Goal: Task Accomplishment & Management: Manage account settings

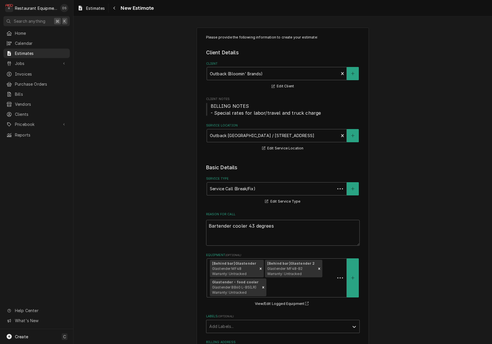
type textarea "x"
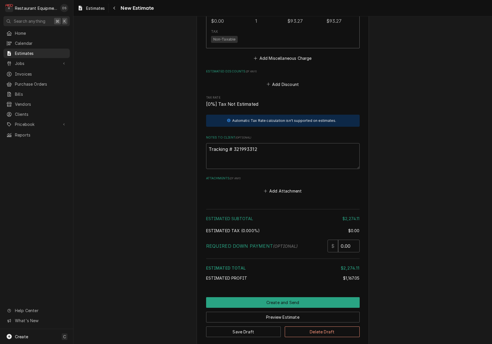
scroll to position [2201, 0]
drag, startPoint x: 261, startPoint y: 118, endPoint x: 238, endPoint y: 117, distance: 22.7
click at [234, 143] on textarea "Tracking # 321993312" at bounding box center [283, 156] width 154 height 26
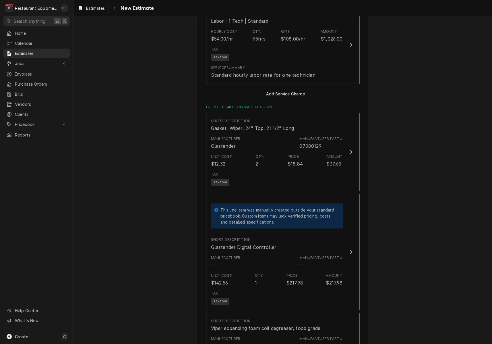
scroll to position [1583, 0]
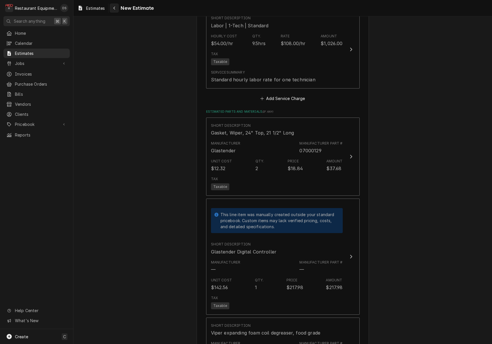
click at [117, 8] on div "Navigate back" at bounding box center [114, 8] width 6 height 6
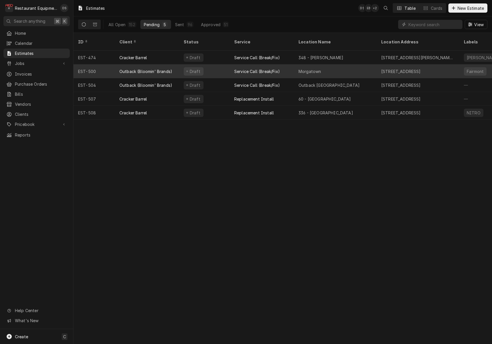
click at [215, 65] on div "Draft" at bounding box center [204, 71] width 51 height 14
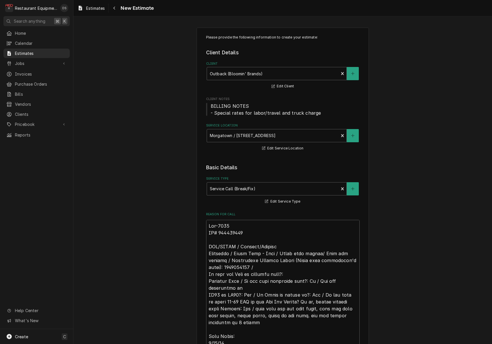
scroll to position [0, 0]
type textarea "x"
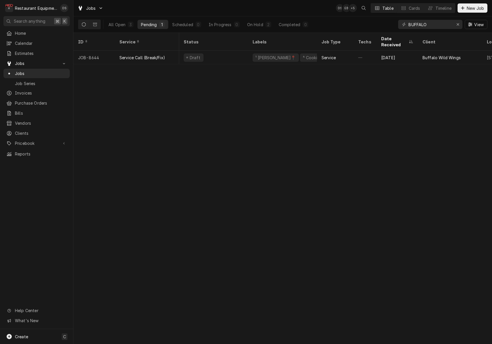
scroll to position [0, 383]
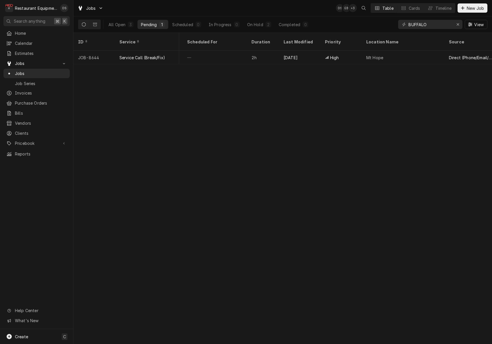
drag, startPoint x: 438, startPoint y: 26, endPoint x: 373, endPoint y: 17, distance: 65.8
click at [374, 18] on div "All Open 3 Pending 1 Scheduled 0 In Progress 0 On Hold 2 Completed 0 BUFFALO Vi…" at bounding box center [283, 24] width 410 height 16
type input "7909"
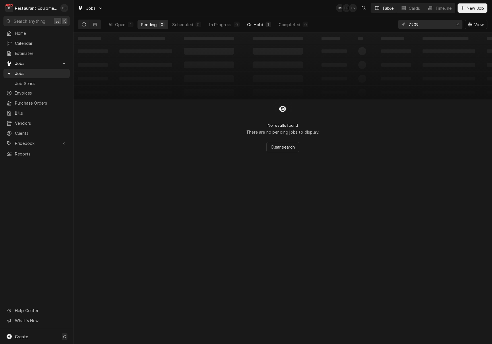
click at [257, 25] on div "On Hold" at bounding box center [255, 25] width 16 height 6
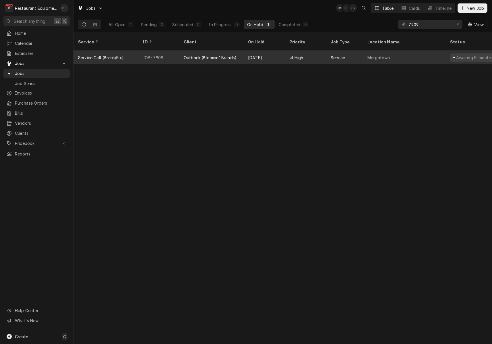
click at [210, 55] on div "Outback (Bloomin' Brands)" at bounding box center [211, 58] width 64 height 14
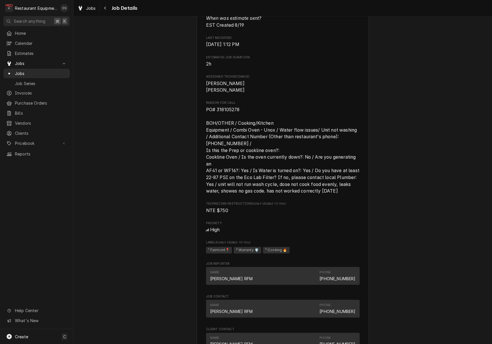
scroll to position [346, 0]
click at [244, 108] on span "PO# 318105278 BOH/OTHER / Cooking/Kitchen Equipment / Combi Oven - Unox / Water…" at bounding box center [283, 149] width 154 height 88
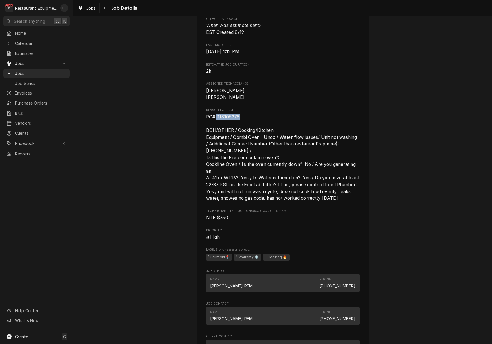
scroll to position [338, 0]
drag, startPoint x: 242, startPoint y: 115, endPoint x: 221, endPoint y: 116, distance: 21.6
click at [217, 116] on span "PO# 318105278 BOH/OTHER / Cooking/Kitchen Equipment / Combi Oven - Unox / Water…" at bounding box center [283, 157] width 154 height 88
copy span "318105278"
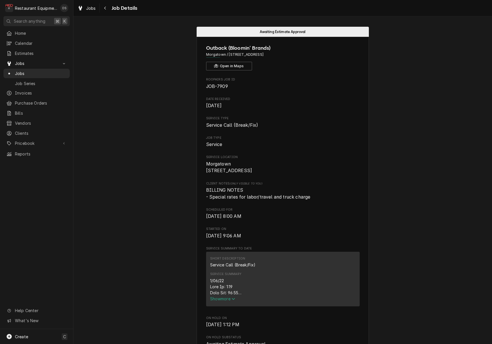
scroll to position [0, 0]
click at [103, 7] on div "Navigate back" at bounding box center [106, 8] width 6 height 6
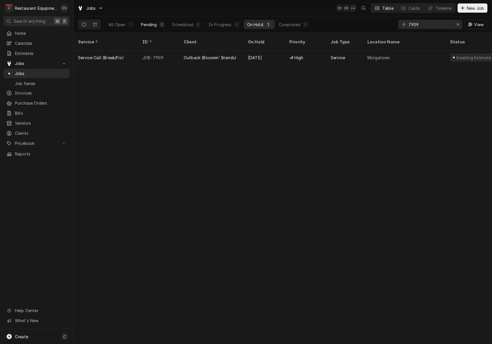
click at [154, 25] on div "Pending" at bounding box center [149, 25] width 16 height 6
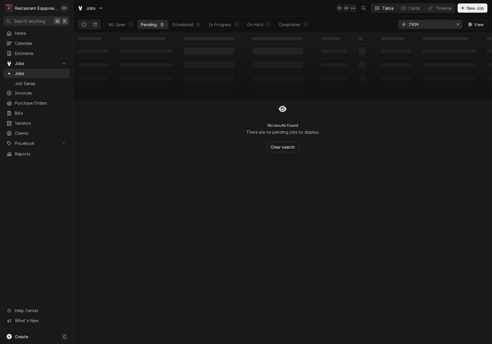
click at [457, 24] on icon "Erase input" at bounding box center [458, 24] width 3 height 4
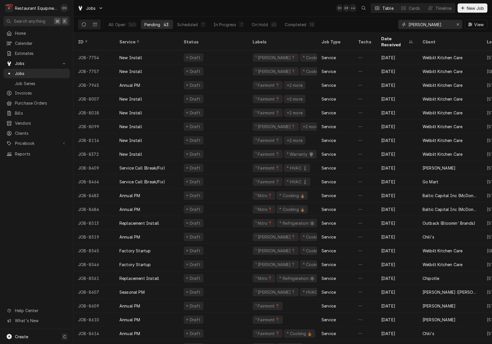
type input "Woodrow wilson"
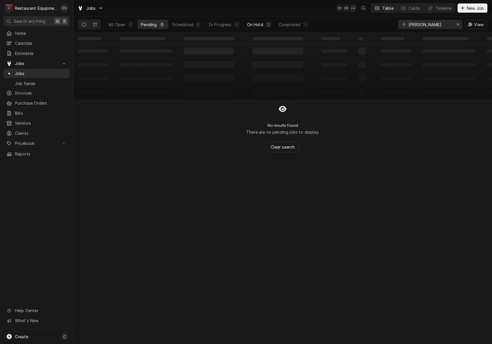
click at [248, 23] on div "On Hold" at bounding box center [255, 25] width 16 height 6
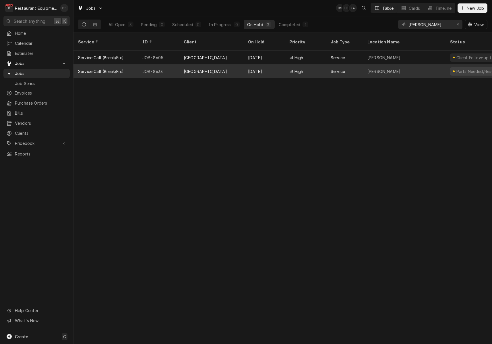
click at [349, 64] on div "Service" at bounding box center [344, 71] width 37 height 14
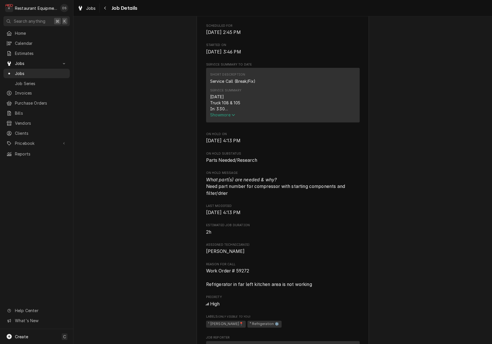
scroll to position [197, 0]
click at [228, 118] on span "Show more" at bounding box center [222, 115] width 25 height 5
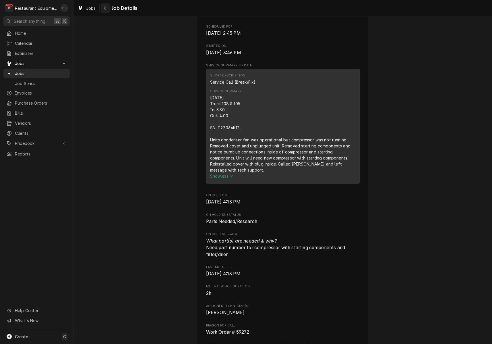
click at [107, 10] on div "Navigate back" at bounding box center [106, 8] width 6 height 6
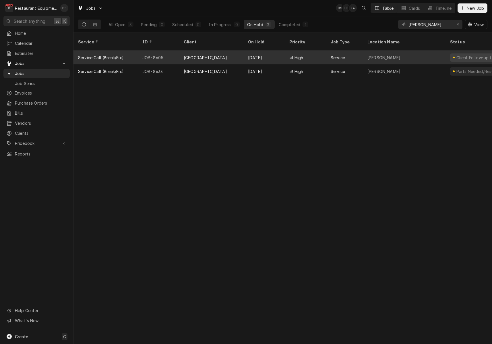
click at [272, 53] on div "[DATE]" at bounding box center [264, 58] width 41 height 14
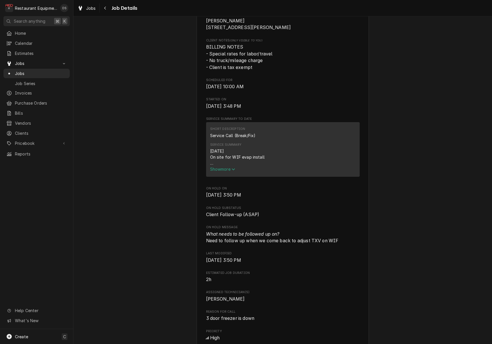
scroll to position [145, 0]
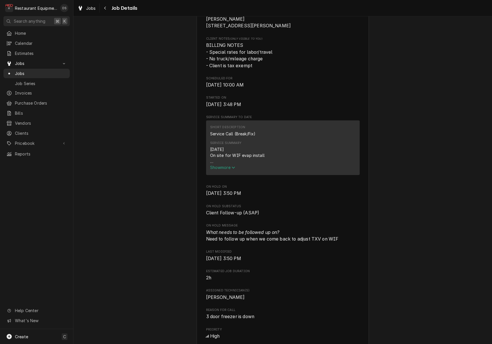
click at [230, 168] on span "Show more" at bounding box center [222, 167] width 25 height 5
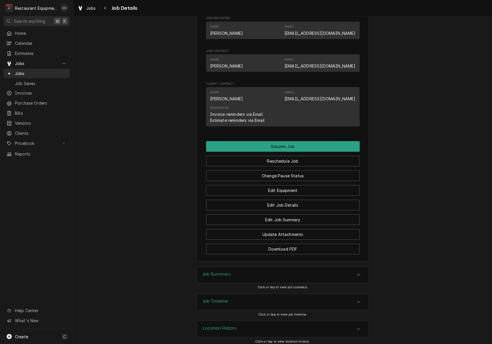
scroll to position [526, 0]
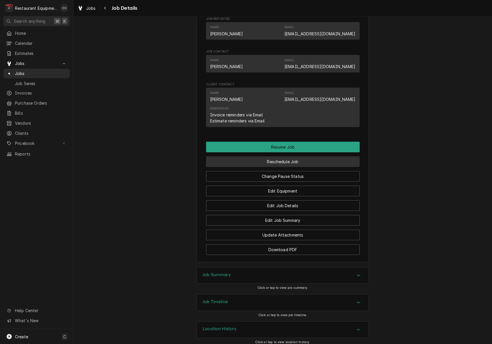
click at [283, 159] on button "Reschedule Job" at bounding box center [283, 161] width 154 height 11
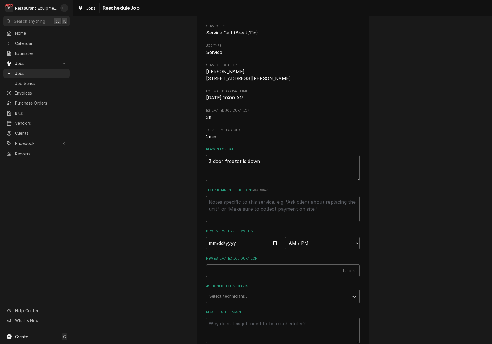
scroll to position [49, 0]
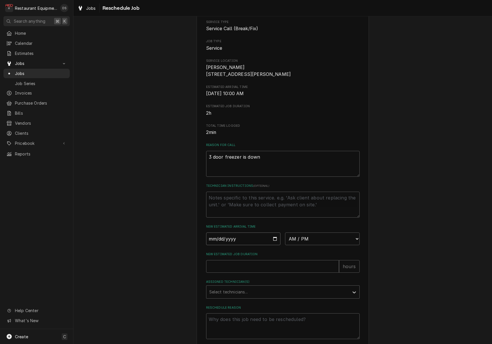
drag, startPoint x: 232, startPoint y: 239, endPoint x: 234, endPoint y: 244, distance: 4.8
click at [232, 239] on input "Date" at bounding box center [243, 238] width 75 height 13
type input "[DATE]"
type textarea "x"
select select "10:30:00"
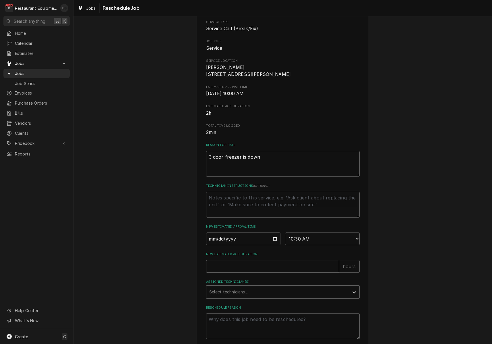
click at [265, 272] on input "New Estimated Job Duration" at bounding box center [272, 266] width 133 height 13
type textarea "x"
type input "1"
click at [242, 295] on div "Select technicians..." at bounding box center [277, 292] width 137 height 6
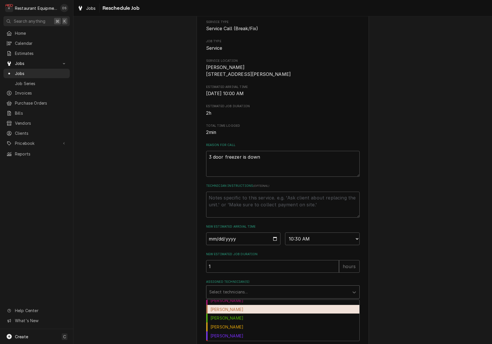
scroll to position [50, 0]
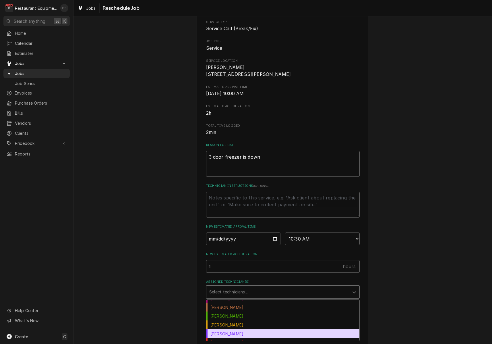
drag, startPoint x: 242, startPoint y: 334, endPoint x: 243, endPoint y: 330, distance: 3.8
click at [242, 334] on div "[PERSON_NAME]" at bounding box center [283, 333] width 153 height 9
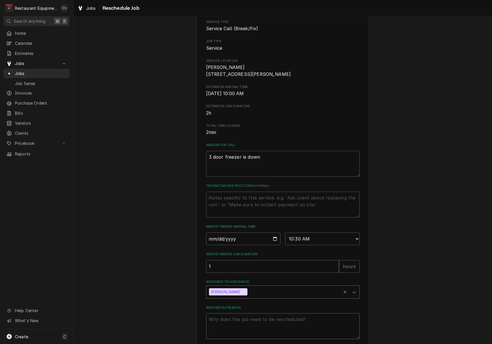
click at [242, 323] on textarea "Reschedule Reason" at bounding box center [283, 326] width 154 height 26
type textarea "x"
type textarea "a"
type textarea "x"
type textarea "ad"
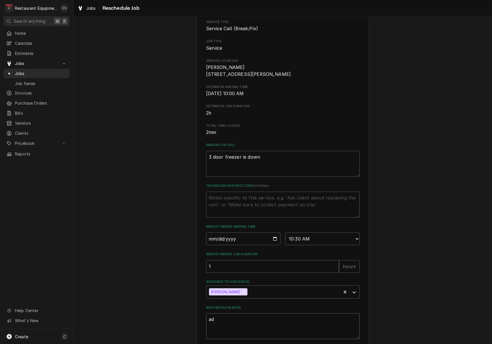
type textarea "x"
type textarea "add"
type textarea "x"
type textarea "add"
type textarea "x"
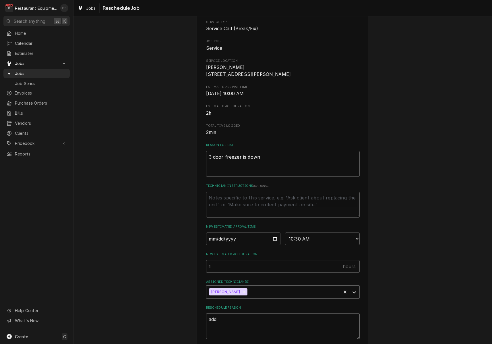
type textarea "add t"
type textarea "x"
type textarea "add te"
type textarea "x"
type textarea "add tec"
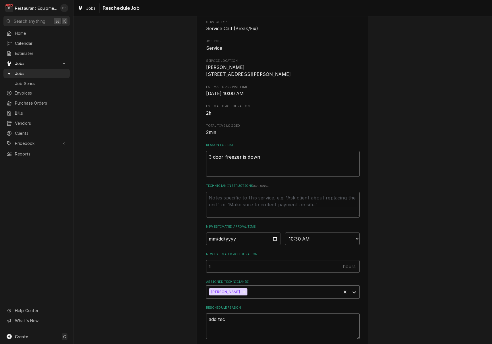
type textarea "x"
type textarea "add tech"
click at [420, 303] on div "Please provide some additional details to reschedule this job. Roopairs Job ID …" at bounding box center [283, 174] width 419 height 400
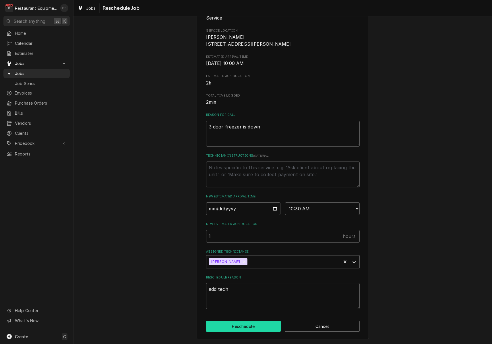
scroll to position [81, 0]
click at [252, 322] on button "Reschedule" at bounding box center [243, 326] width 75 height 11
type textarea "x"
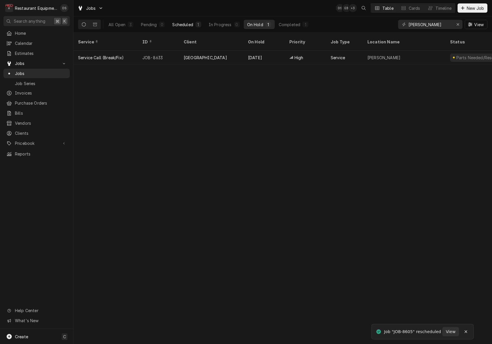
click at [184, 21] on button "Scheduled 1" at bounding box center [187, 24] width 36 height 9
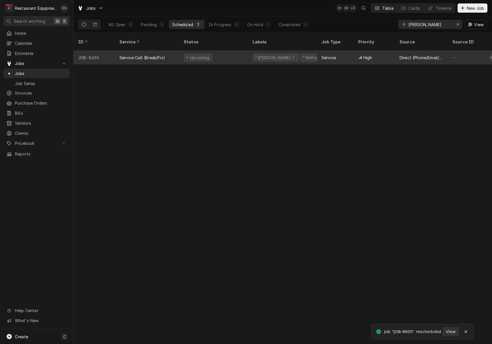
click at [234, 52] on div "Upcoming" at bounding box center [213, 58] width 69 height 14
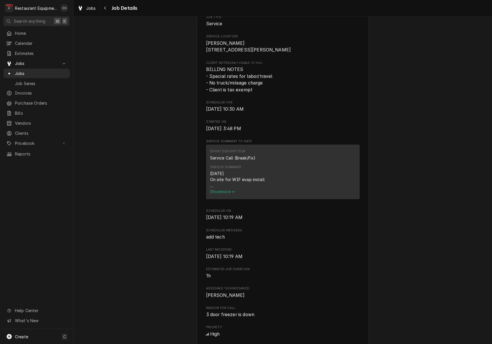
scroll to position [121, 0]
click at [230, 192] on span "Show more" at bounding box center [222, 191] width 25 height 5
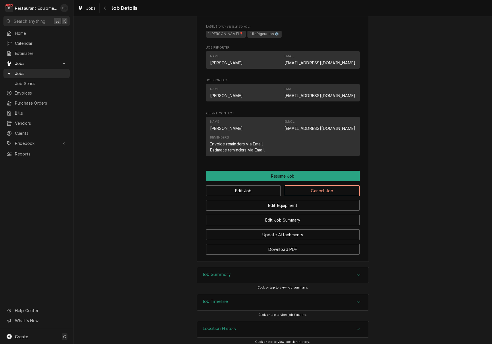
scroll to position [0, 0]
drag, startPoint x: 242, startPoint y: 267, endPoint x: 241, endPoint y: 262, distance: 5.5
click at [242, 267] on div "Job Summary" at bounding box center [283, 275] width 172 height 16
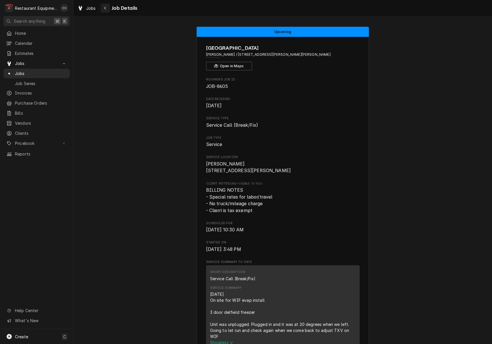
click at [107, 8] on div "Navigate back" at bounding box center [106, 8] width 6 height 6
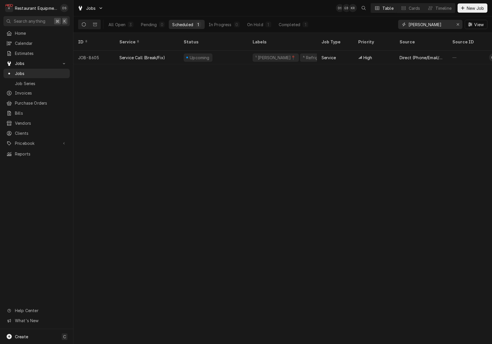
click at [447, 23] on input "[PERSON_NAME]" at bounding box center [430, 24] width 43 height 9
type input "8576"
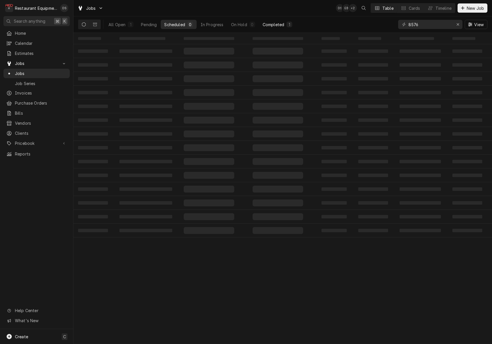
click at [284, 24] on button "Completed 1" at bounding box center [277, 24] width 36 height 9
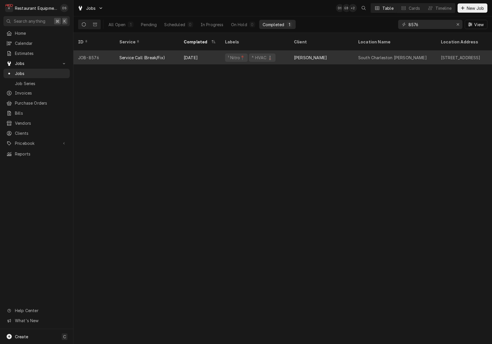
click at [280, 51] on div "¹ Nitro📍 ⁴ HVAC 🌡️" at bounding box center [255, 58] width 69 height 14
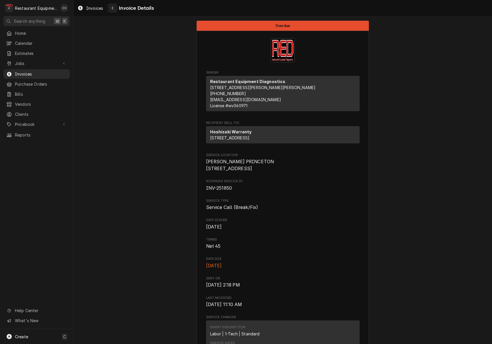
click at [113, 8] on icon "Navigate back" at bounding box center [112, 8] width 3 height 4
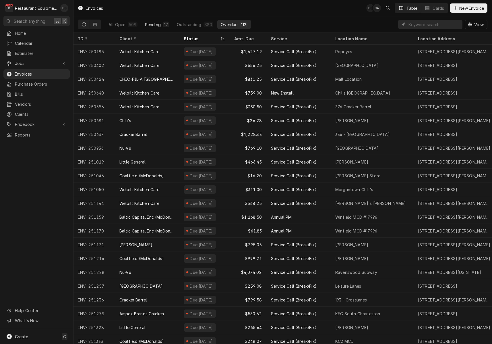
click at [162, 26] on button "Pending 17" at bounding box center [157, 24] width 31 height 9
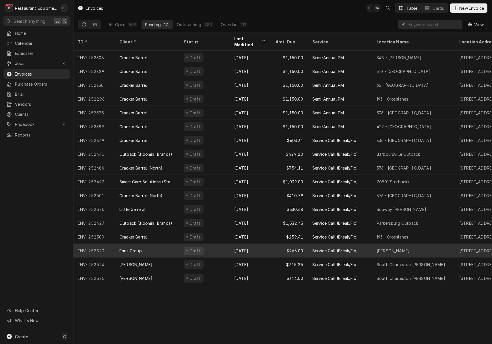
click at [168, 244] on div "Faris Group" at bounding box center [147, 251] width 64 height 14
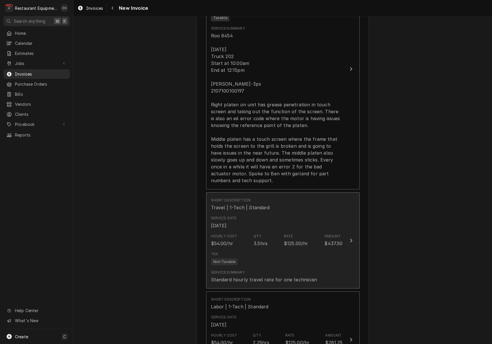
scroll to position [470, 0]
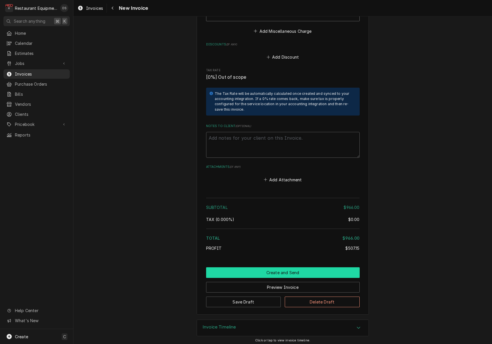
click at [284, 269] on button "Create and Send" at bounding box center [283, 272] width 154 height 11
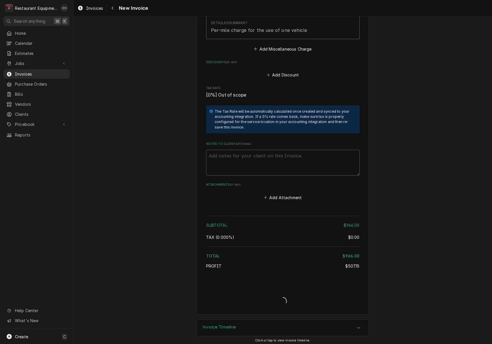
type textarea "x"
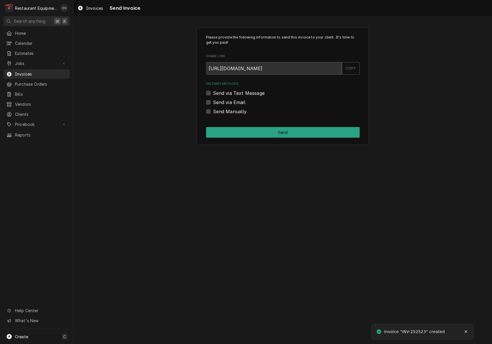
scroll to position [0, 0]
click at [213, 103] on label "Send via Email" at bounding box center [229, 102] width 32 height 7
click at [213, 103] on input "Send via Email" at bounding box center [290, 105] width 154 height 13
checkbox input "true"
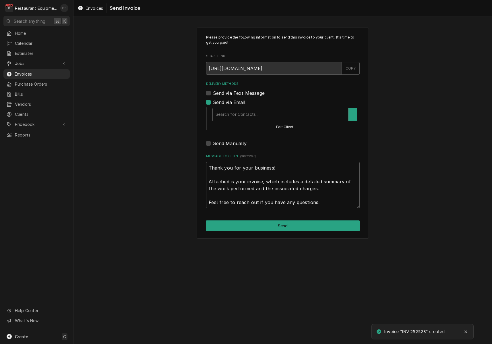
scroll to position [0, 0]
click at [263, 111] on div "Delivery Methods" at bounding box center [279, 114] width 130 height 10
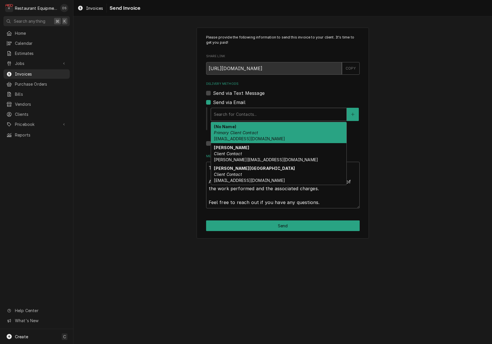
click at [263, 136] on span "faris.payments.checks@gmail.com" at bounding box center [249, 138] width 71 height 5
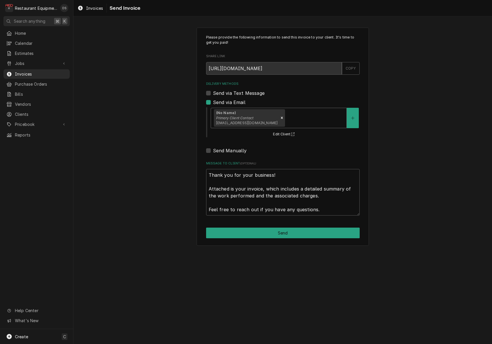
click at [299, 229] on button "Send" at bounding box center [283, 233] width 154 height 11
type textarea "x"
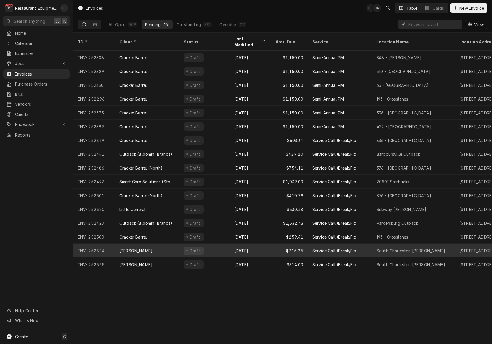
click at [219, 244] on div "Draft" at bounding box center [204, 251] width 51 height 14
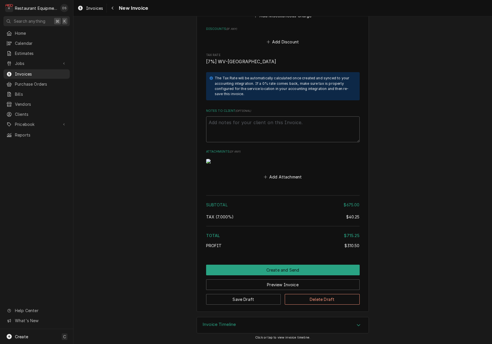
scroll to position [931, 0]
click at [255, 298] on button "Save Draft" at bounding box center [243, 299] width 75 height 11
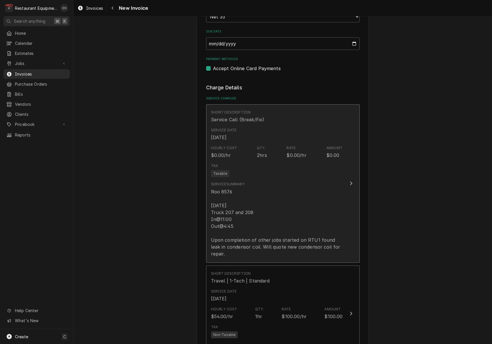
scroll to position [390, 0]
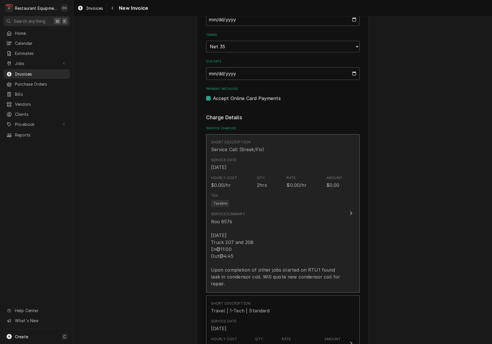
type textarea "x"
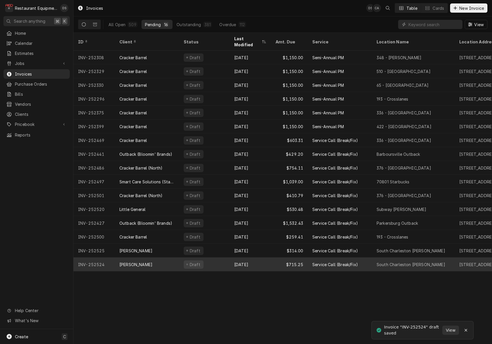
click at [169, 258] on div "[PERSON_NAME]" at bounding box center [147, 264] width 64 height 14
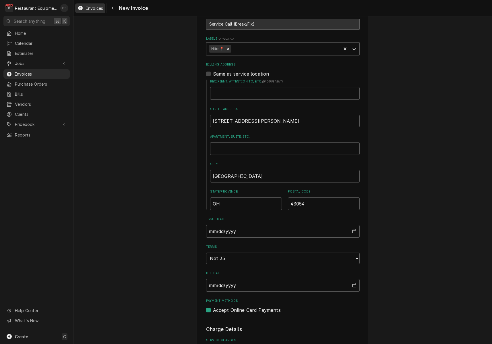
scroll to position [163, 0]
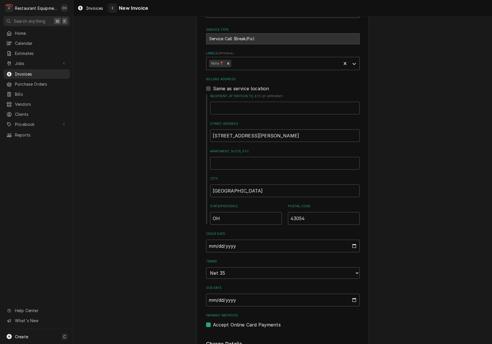
click at [116, 7] on button "Navigate back" at bounding box center [112, 7] width 9 height 9
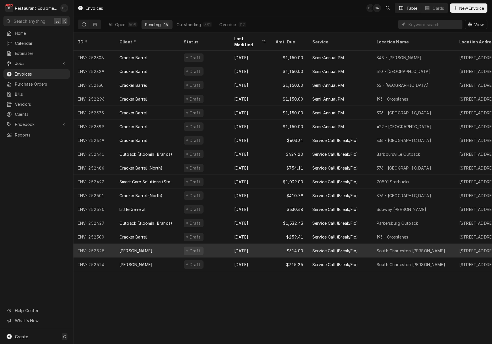
click at [265, 245] on div "[DATE]" at bounding box center [250, 251] width 41 height 14
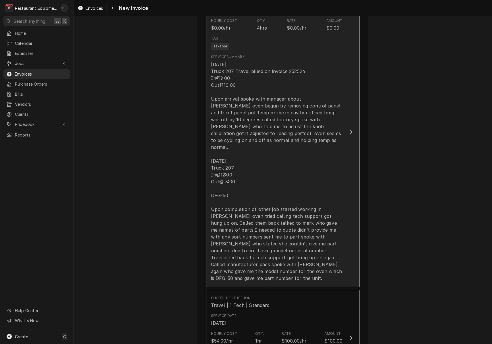
scroll to position [546, 0]
click at [236, 126] on div "08/18/2025 Truck 207 Travel billed on invoice 252524 In@9:00 Out@10:00 Upon arr…" at bounding box center [277, 171] width 132 height 221
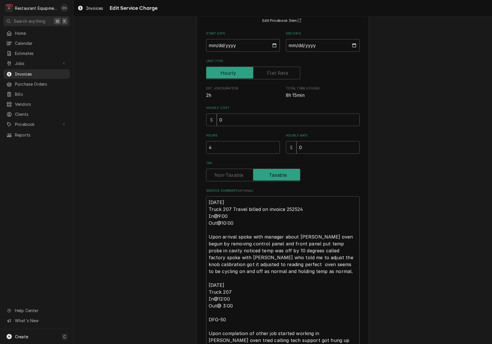
scroll to position [61, 0]
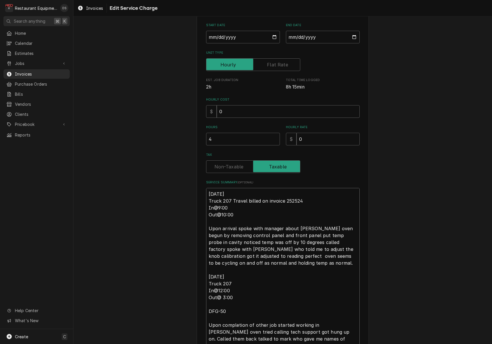
drag, startPoint x: 276, startPoint y: 262, endPoint x: 203, endPoint y: 192, distance: 100.2
click at [203, 192] on div "Use the fields below to edit this service charge Short Description Service Call…" at bounding box center [283, 198] width 172 height 465
type textarea "x"
type textarea "08/20/2025 Truck 207 In@12:00 Out@ 3:00 DFG-50 Upon completion of other job sta…"
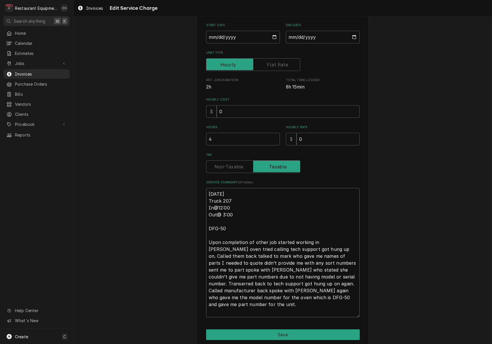
type textarea "x"
type textarea "08/20/2025 Truck 207 In@12:00 Out@ 3:00 DFG-50 Upon completion of other job sta…"
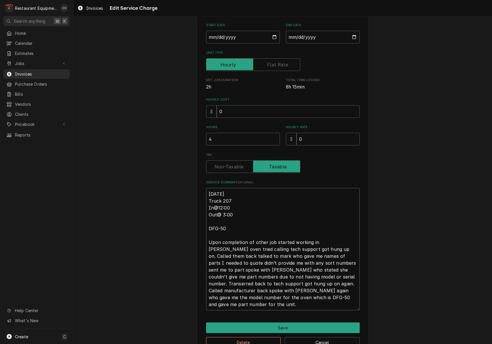
type textarea "x"
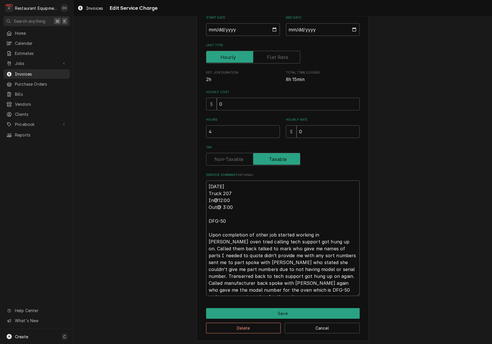
scroll to position [69, 0]
type textarea "08/20/2025 Truck 207 In@12:00 Out@ 3:00 DFG-50 Upon completion of other job sta…"
click at [280, 310] on button "Save" at bounding box center [283, 313] width 154 height 11
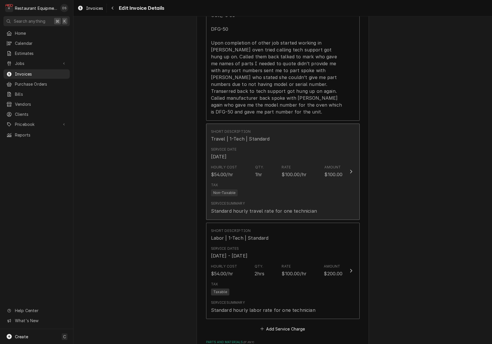
scroll to position [621, 0]
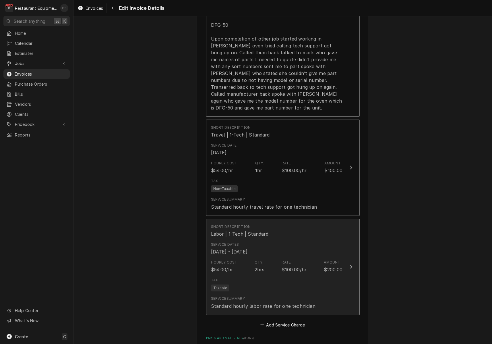
click at [278, 275] on div "Tax Taxable" at bounding box center [277, 284] width 132 height 18
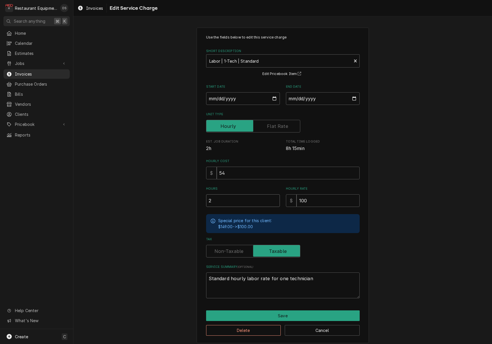
drag, startPoint x: 245, startPoint y: 199, endPoint x: 194, endPoint y: 193, distance: 52.1
click at [195, 193] on div "Use the fields below to edit this service charge Short Description Labor | 1-Te…" at bounding box center [283, 185] width 419 height 326
type textarea "x"
type input "3"
click at [295, 311] on button "Save" at bounding box center [283, 315] width 154 height 11
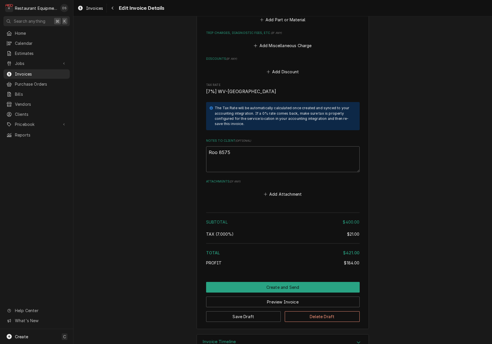
scroll to position [952, 0]
click at [289, 297] on button "Preview Invoice" at bounding box center [283, 302] width 154 height 11
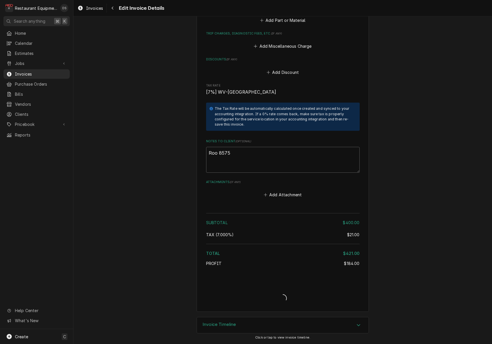
scroll to position [934, 0]
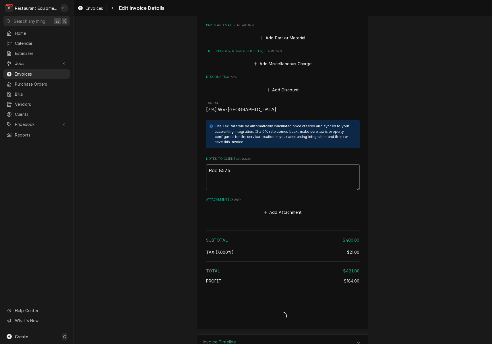
type textarea "x"
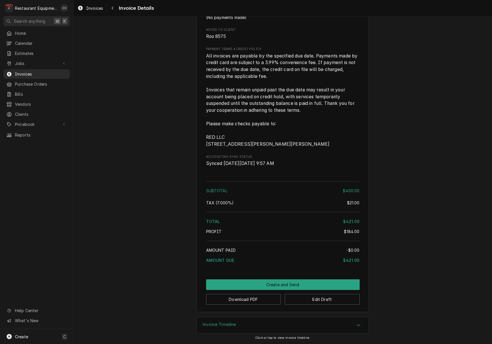
scroll to position [785, 0]
click at [255, 302] on button "Download PDF" at bounding box center [243, 299] width 75 height 11
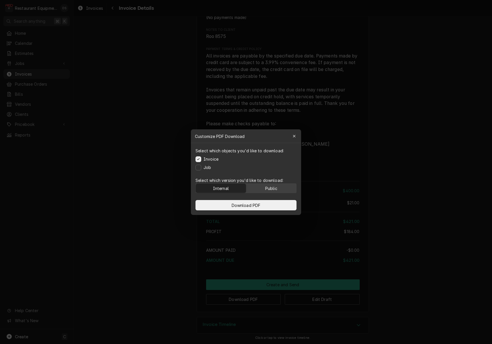
click at [282, 188] on button "Public" at bounding box center [272, 188] width 50 height 9
drag, startPoint x: 279, startPoint y: 203, endPoint x: 295, endPoint y: 202, distance: 16.7
click at [279, 203] on button "Download PDF" at bounding box center [246, 205] width 101 height 10
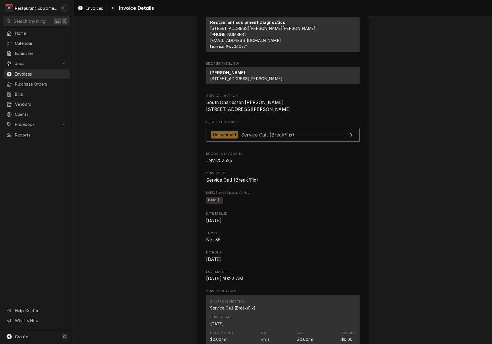
scroll to position [51, 0]
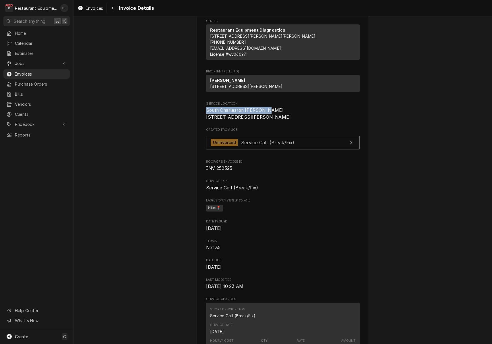
drag, startPoint x: 207, startPoint y: 121, endPoint x: 270, endPoint y: 122, distance: 62.9
click at [270, 120] on span "South Charleston Bob Evans 4001 MacCorkle Ave SW South Charleston, WV 25309" at bounding box center [283, 114] width 154 height 14
copy span "South Charleston [PERSON_NAME]"
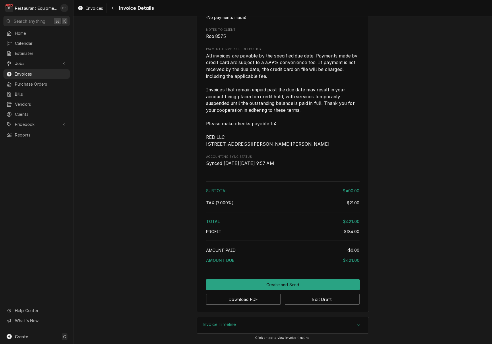
scroll to position [785, 0]
click at [279, 284] on button "Create and Send" at bounding box center [283, 284] width 154 height 11
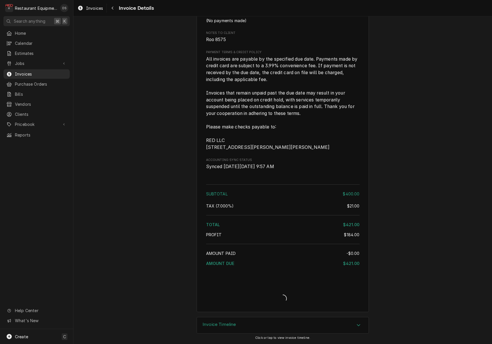
scroll to position [781, 0]
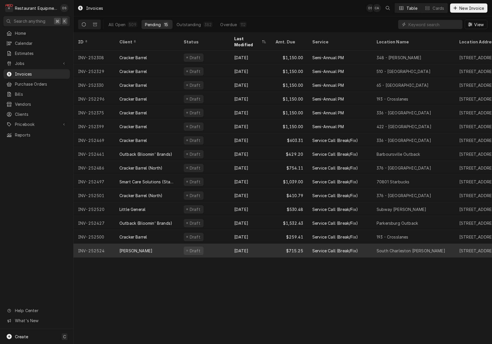
click at [265, 244] on div "[DATE]" at bounding box center [250, 251] width 41 height 14
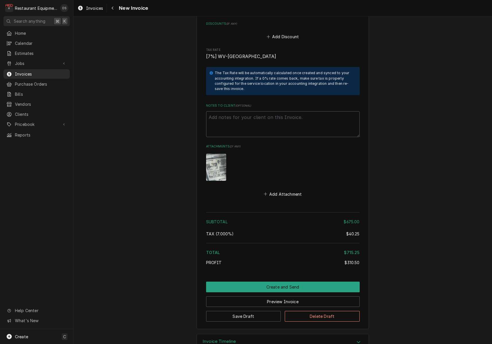
scroll to position [931, 0]
click at [260, 311] on button "Save Draft" at bounding box center [243, 316] width 75 height 11
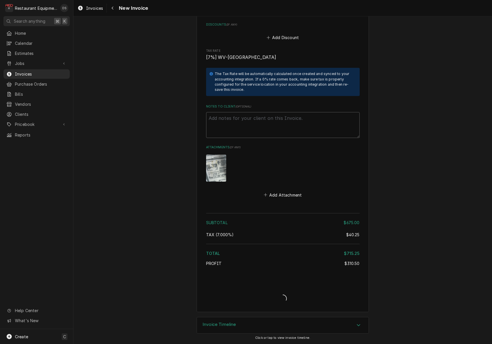
scroll to position [914, 0]
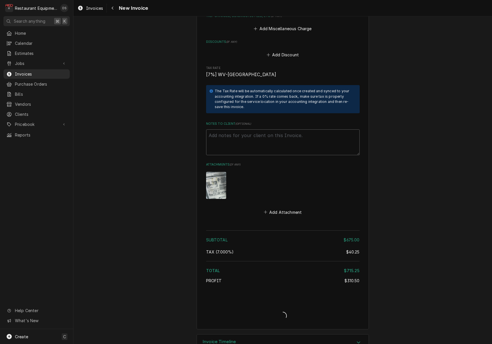
type textarea "x"
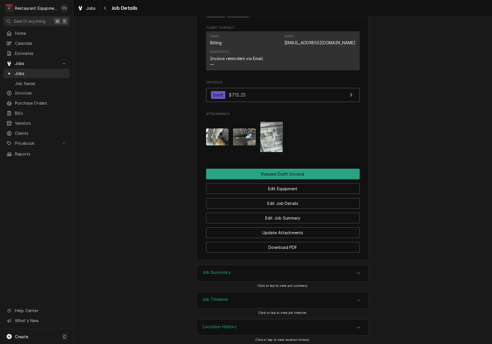
click at [262, 270] on div "Job Summary" at bounding box center [283, 273] width 172 height 16
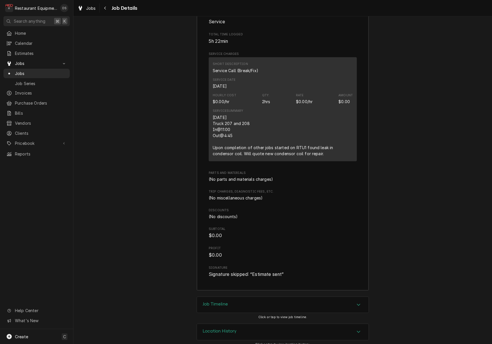
click at [245, 297] on div "Job Timeline" at bounding box center [283, 305] width 172 height 16
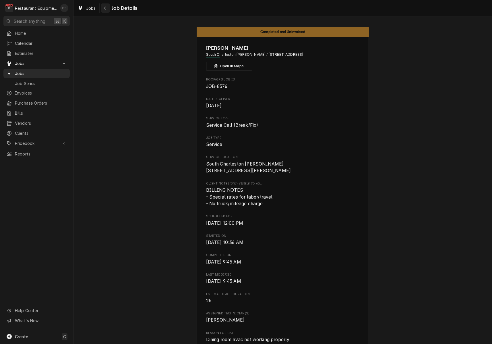
click at [108, 10] on div "Navigate back" at bounding box center [106, 8] width 6 height 6
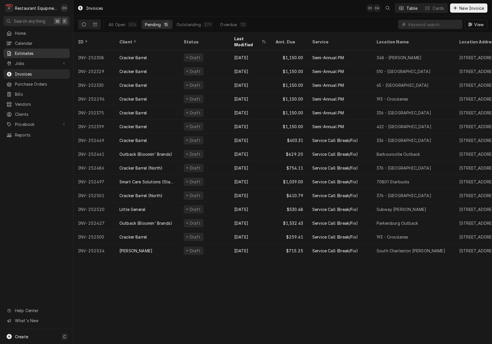
click at [41, 52] on span "Estimates" at bounding box center [41, 53] width 52 height 6
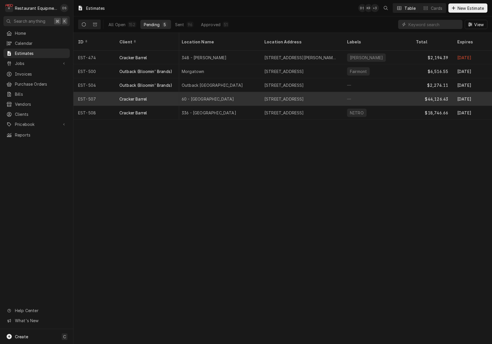
scroll to position [0, 118]
click at [354, 96] on div "—" at bounding box center [376, 99] width 69 height 14
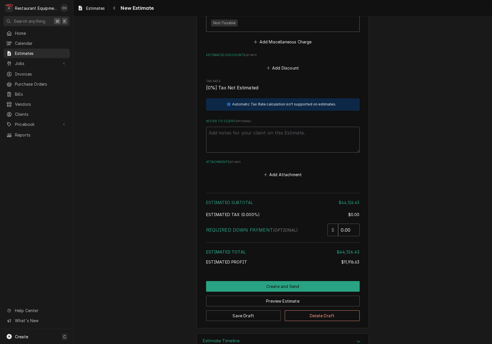
scroll to position [989, 0]
click at [305, 296] on button "Preview Estimate" at bounding box center [283, 301] width 154 height 11
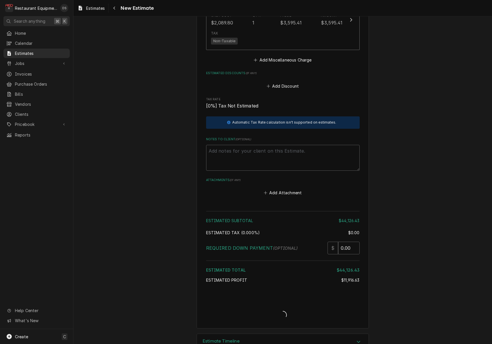
type textarea "x"
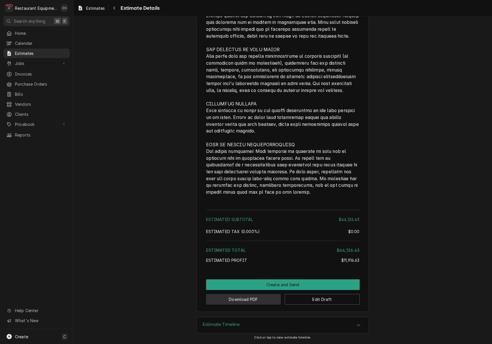
click at [255, 301] on button "Download PDF" at bounding box center [243, 299] width 75 height 11
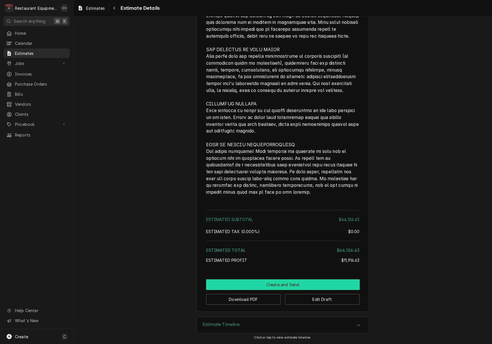
click at [271, 284] on button "Create and Send" at bounding box center [283, 284] width 154 height 11
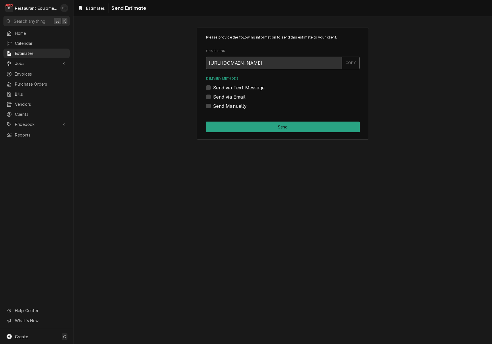
click at [213, 105] on label "Send Manually" at bounding box center [230, 106] width 34 height 7
click at [213, 105] on input "Send Manually" at bounding box center [290, 109] width 154 height 13
checkbox input "true"
click at [265, 126] on button "Send" at bounding box center [283, 127] width 154 height 11
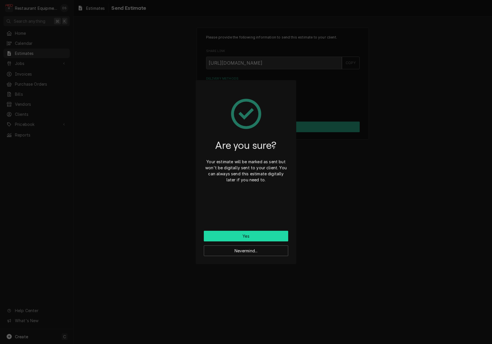
click at [263, 235] on button "Yes" at bounding box center [246, 236] width 84 height 11
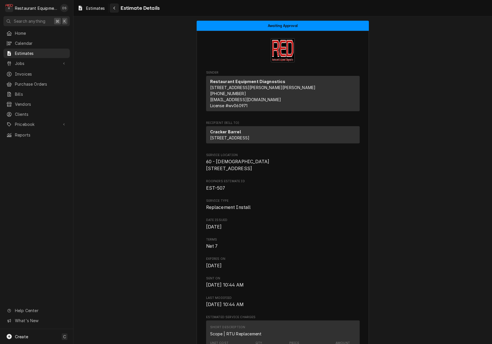
click at [118, 12] on div "Estimates Estimate Details" at bounding box center [283, 8] width 419 height 16
click at [116, 10] on div "Navigate back" at bounding box center [114, 8] width 6 height 6
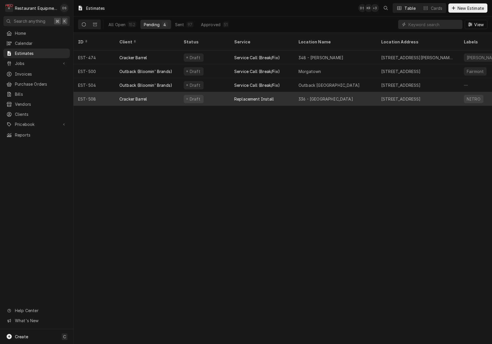
click at [164, 94] on div "Cracker Barrel" at bounding box center [147, 99] width 64 height 14
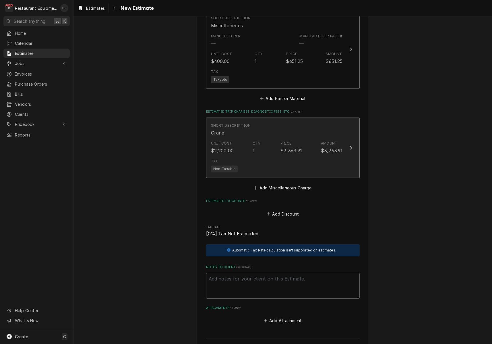
scroll to position [824, 0]
click at [290, 140] on div "Unit Cost $2,200.00 Qty. 1 Price $3,363.91 Amount $3,363.91" at bounding box center [277, 149] width 132 height 18
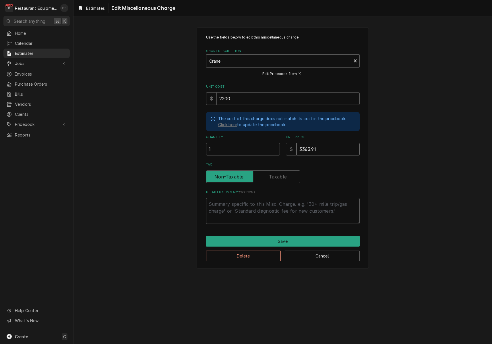
drag, startPoint x: 329, startPoint y: 149, endPoint x: 286, endPoint y: 147, distance: 43.7
click at [286, 147] on div "Quantity 1 Unit Price $ 3363.91" at bounding box center [283, 145] width 154 height 20
type textarea "x"
type input "2"
type textarea "x"
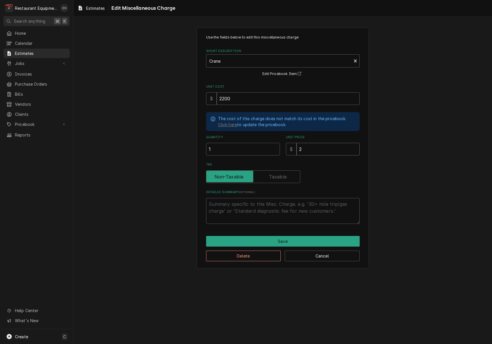
type input "28"
type textarea "x"
type input "2"
type textarea "x"
type input "29"
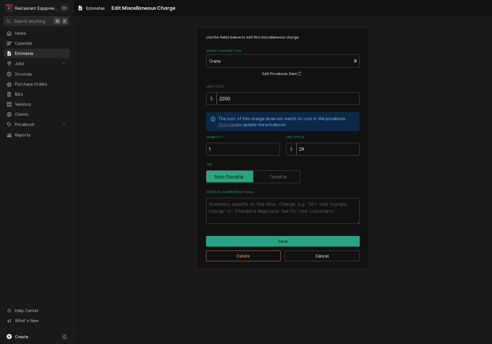
type textarea "x"
type input "290"
type textarea "x"
type input "2900"
type textarea "x"
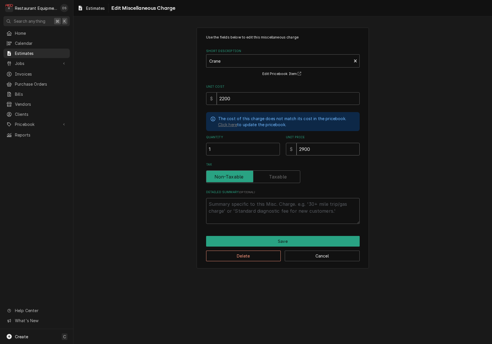
type input "2900.0"
type textarea "x"
type input "2900.00"
type textarea "x"
type input "2900.00"
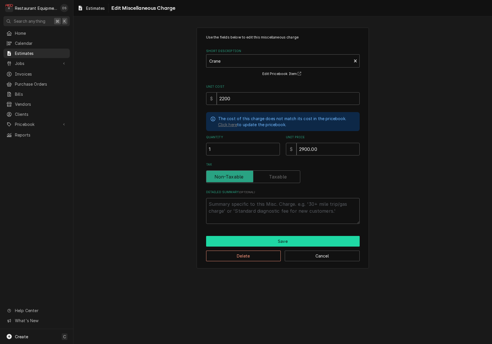
click at [289, 237] on button "Save" at bounding box center [283, 241] width 154 height 11
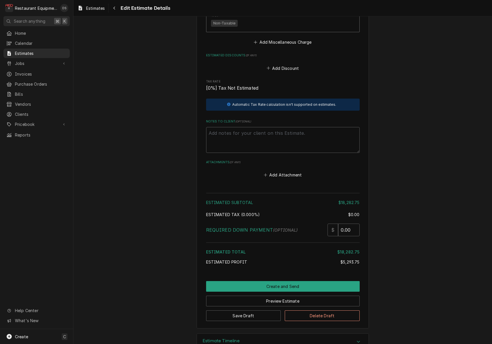
click at [248, 310] on button "Save Draft" at bounding box center [243, 315] width 75 height 11
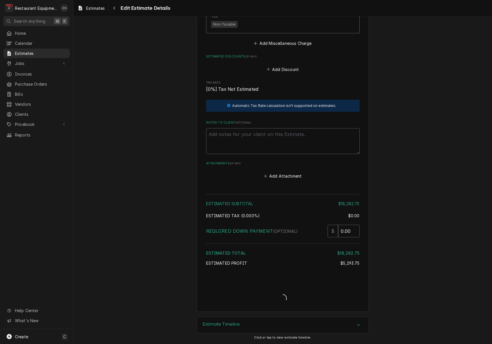
type textarea "x"
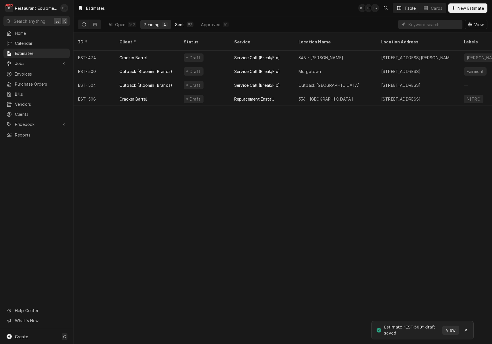
click at [184, 23] on div "Sent" at bounding box center [179, 25] width 9 height 6
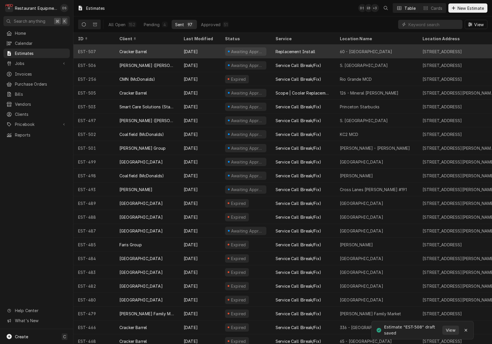
click at [208, 49] on div "Aug 21" at bounding box center [199, 52] width 41 height 14
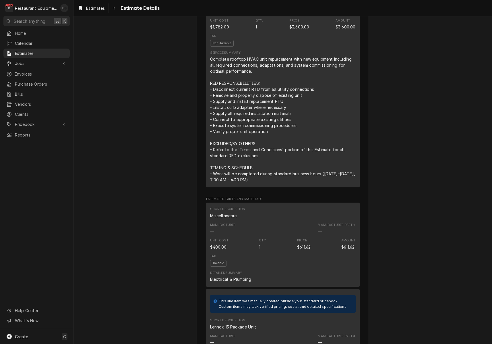
scroll to position [322, 0]
click at [116, 9] on div "Navigate back" at bounding box center [114, 8] width 6 height 6
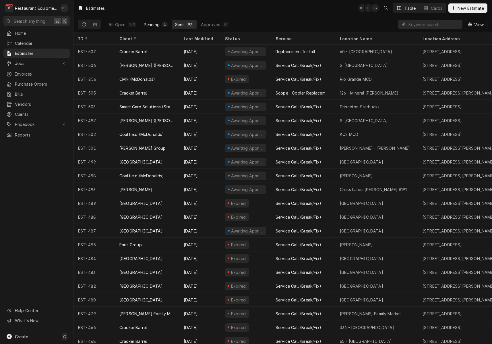
click at [160, 25] on button "Pending 4" at bounding box center [155, 24] width 31 height 9
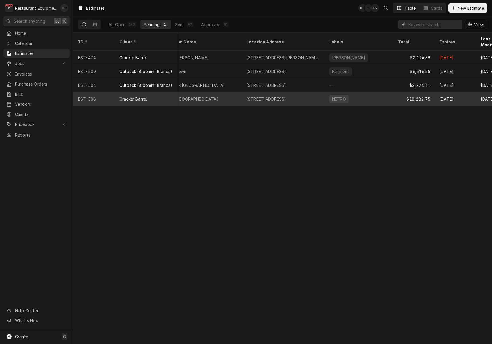
scroll to position [0, 135]
click at [358, 92] on div "NITRO" at bounding box center [359, 99] width 69 height 14
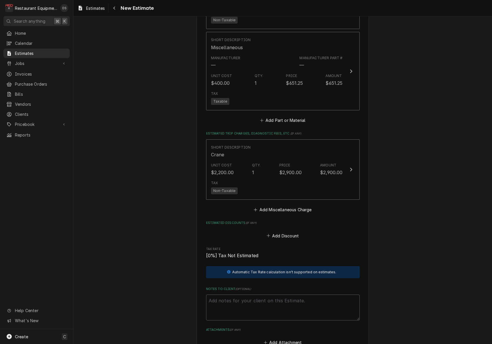
scroll to position [805, 0]
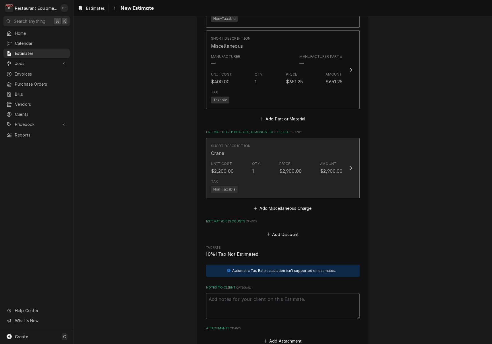
click at [289, 141] on div "Short Description Crane" at bounding box center [277, 150] width 132 height 18
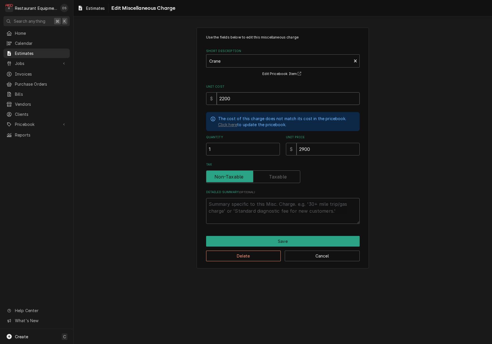
click at [275, 98] on input "2200" at bounding box center [288, 98] width 143 height 13
type textarea "x"
type input "2"
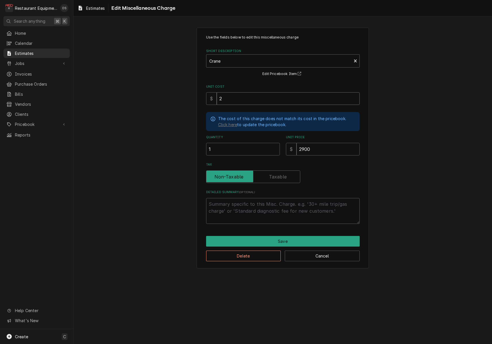
type textarea "x"
type input "25"
type textarea "x"
type input "250"
type textarea "x"
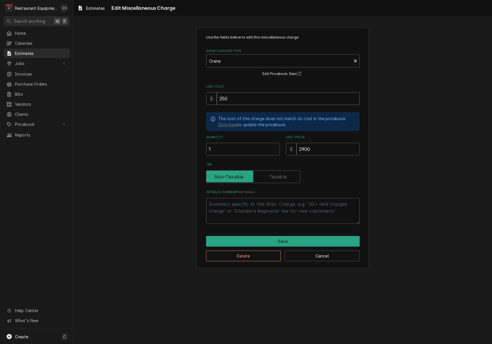
type input "2500"
type textarea "x"
type input "2500"
click at [318, 148] on input "2900" at bounding box center [328, 149] width 63 height 13
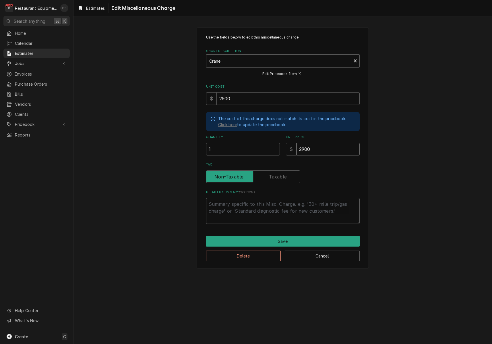
click at [318, 148] on input "2900" at bounding box center [328, 149] width 63 height 13
type textarea "x"
type input "1"
type textarea "x"
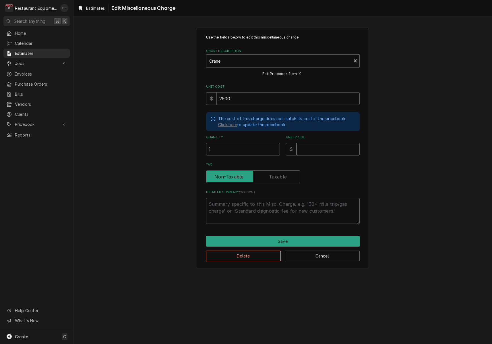
type input "3"
type textarea "x"
type input "31"
type textarea "x"
type input "310"
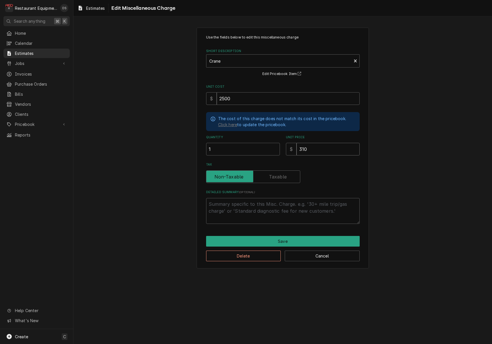
type textarea "x"
type input "3100"
type textarea "x"
type input "3100.0"
type textarea "x"
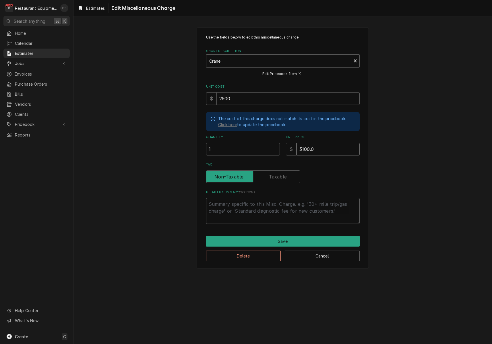
type input "3100.00"
type textarea "x"
type input "3100.0"
type textarea "x"
type input "3100"
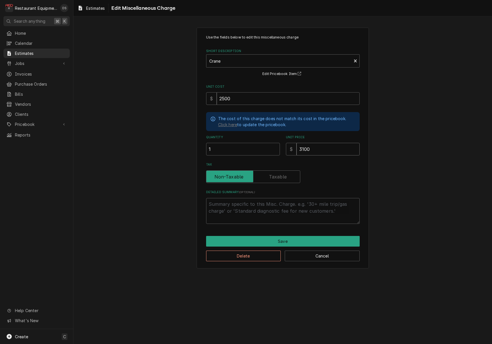
type textarea "x"
type input "310"
type textarea "x"
type input "31"
type textarea "x"
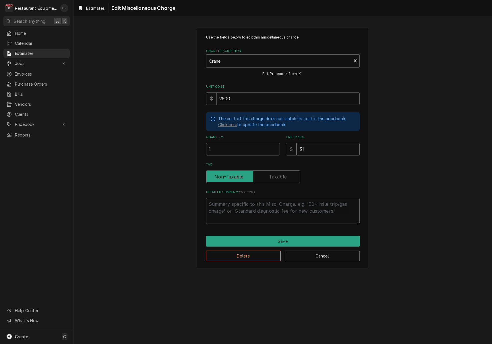
type input "3"
type textarea "x"
type input "30"
type textarea "x"
type input "308"
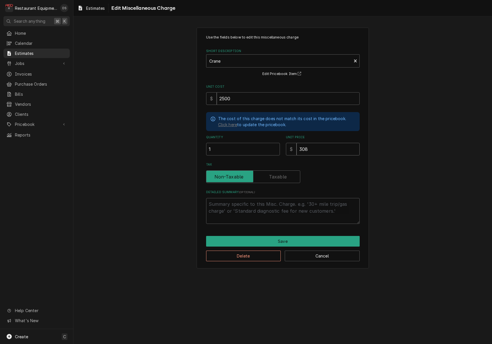
type textarea "x"
type input "3085"
type textarea "x"
type input "3085.1"
type textarea "x"
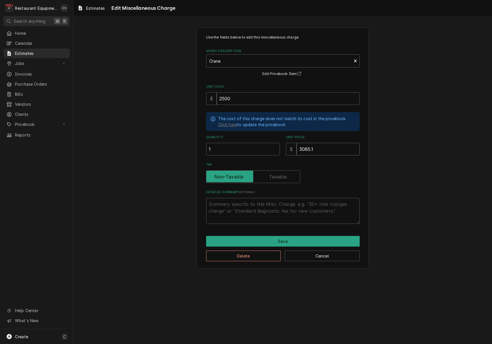
type input "3085.15"
type textarea "x"
type input "3085.15"
click at [318, 242] on button "Save" at bounding box center [283, 241] width 154 height 11
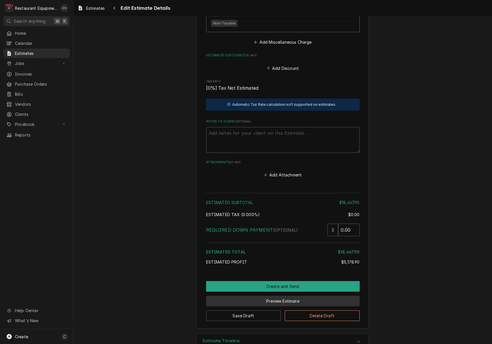
click at [282, 296] on button "Preview Estimate" at bounding box center [283, 301] width 154 height 11
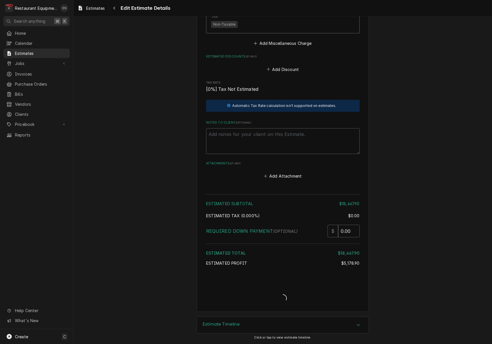
type textarea "x"
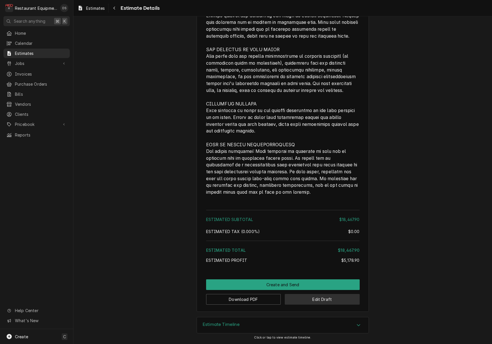
scroll to position [857, 0]
click at [314, 302] on button "Edit Draft" at bounding box center [322, 299] width 75 height 11
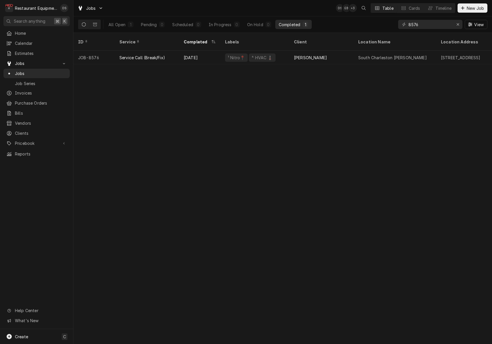
drag, startPoint x: 261, startPoint y: 24, endPoint x: 329, endPoint y: 20, distance: 67.9
click at [262, 24] on div "On Hold" at bounding box center [255, 25] width 16 height 6
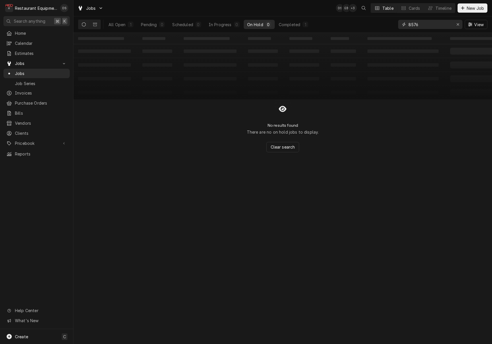
drag, startPoint x: 399, startPoint y: 22, endPoint x: 394, endPoint y: 22, distance: 4.7
click at [395, 22] on div "All Open 1 Pending 0 Scheduled 0 In Progress 0 On Hold 0 Completed 1 8576 View" at bounding box center [283, 24] width 410 height 16
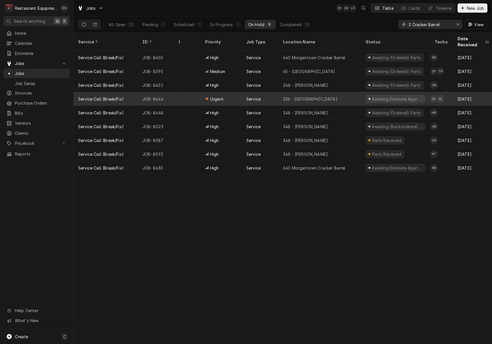
scroll to position [0, 86]
type input "3 Cracker Barrel"
click at [353, 93] on div "336 - [GEOGRAPHIC_DATA]" at bounding box center [318, 99] width 83 height 14
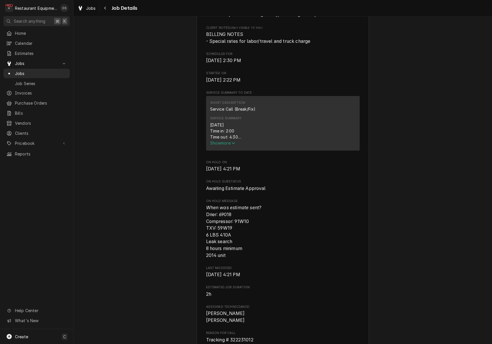
scroll to position [158, 0]
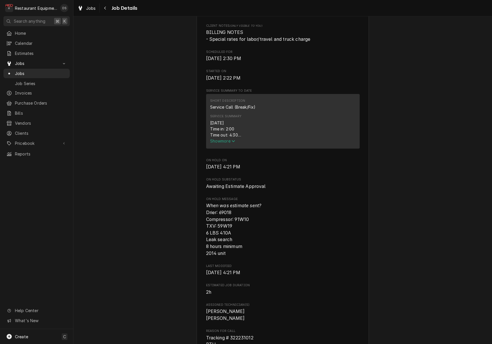
click at [235, 141] on icon "Service Summary" at bounding box center [233, 141] width 3 height 4
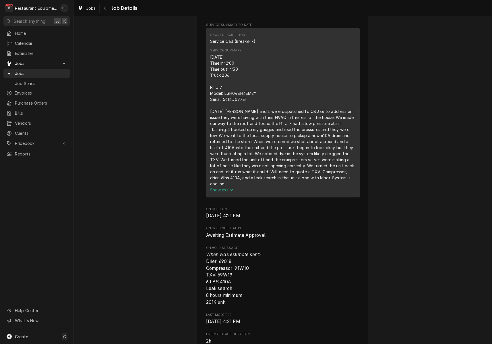
scroll to position [229, 0]
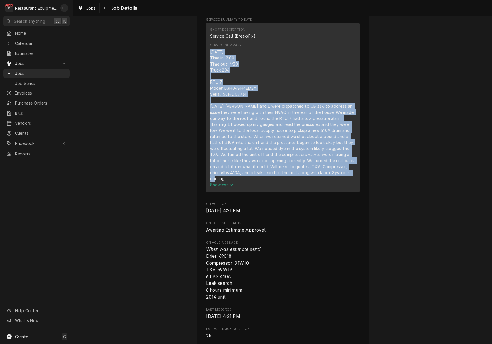
drag, startPoint x: 210, startPoint y: 54, endPoint x: 320, endPoint y: 174, distance: 162.9
click at [321, 176] on div "[DATE] Time in: 2:00 Time out: 4:30 Truck 206 RTU 7 Model: LGH048H4EM2Y Serial:…" at bounding box center [283, 115] width 146 height 133
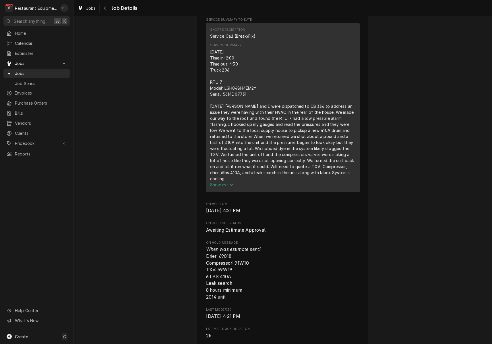
drag, startPoint x: 326, startPoint y: 181, endPoint x: 262, endPoint y: 113, distance: 92.9
click at [262, 113] on div "[DATE] Time in: 2:00 Time out: 4:30 Truck 206 RTU 7 Model: LGH048H4EM2Y Serial:…" at bounding box center [283, 115] width 146 height 133
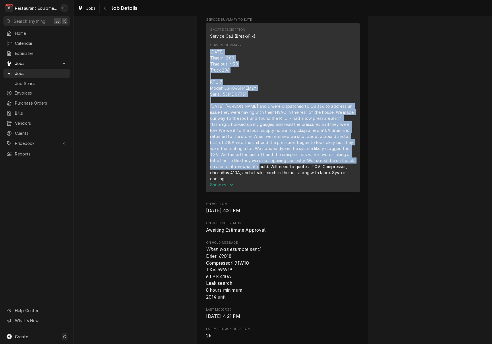
drag, startPoint x: 262, startPoint y: 113, endPoint x: 210, endPoint y: 54, distance: 78.4
click at [210, 54] on div "[DATE] Time in: 2:00 Time out: 4:30 Truck 206 RTU 7 Model: LGH048H4EM2Y Serial:…" at bounding box center [283, 115] width 146 height 133
copy div "[DATE] Time in: 2:00 Time out: 4:30 Truck 206 RTU 7 Model: LGH048H4EM2Y Serial:…"
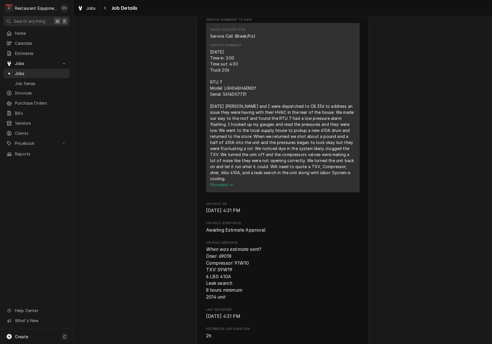
drag, startPoint x: 244, startPoint y: 84, endPoint x: 226, endPoint y: 88, distance: 18.2
click at [242, 84] on div "[DATE] Time in: 2:00 Time out: 4:30 Truck 206 RTU 7 Model: LGH048H4EM2Y Serial:…" at bounding box center [283, 115] width 146 height 133
drag, startPoint x: 211, startPoint y: 91, endPoint x: 247, endPoint y: 96, distance: 36.9
click at [253, 97] on div "[DATE] Time in: 2:00 Time out: 4:30 Truck 206 RTU 7 Model: LGH048H4EM2Y Serial:…" at bounding box center [283, 115] width 146 height 133
copy div "Model: LGH048H4EM2Y Serial: 5614D07731"
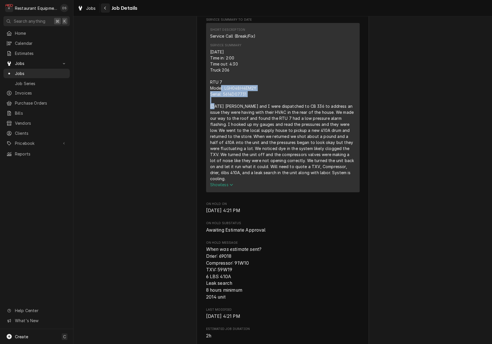
click at [107, 8] on div "Navigate back" at bounding box center [106, 8] width 6 height 6
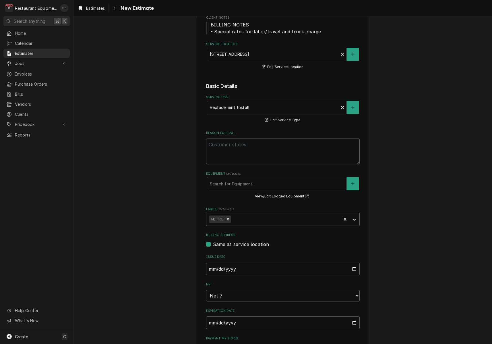
scroll to position [75, 0]
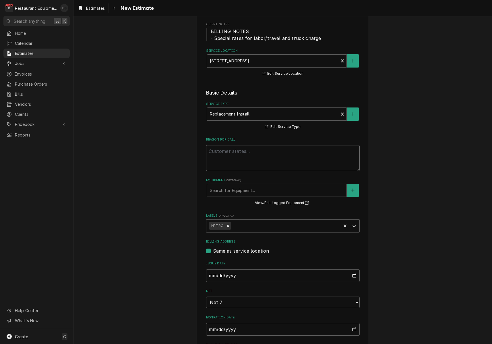
drag, startPoint x: 233, startPoint y: 161, endPoint x: 233, endPoint y: 157, distance: 3.7
click at [233, 158] on textarea "Reason For Call" at bounding box center [283, 158] width 154 height 26
paste textarea "[DATE] Time in: 2:00 Time out: 4:30 Truck 206 RTU 7 Model: LGH048H4EM2Y Serial:…"
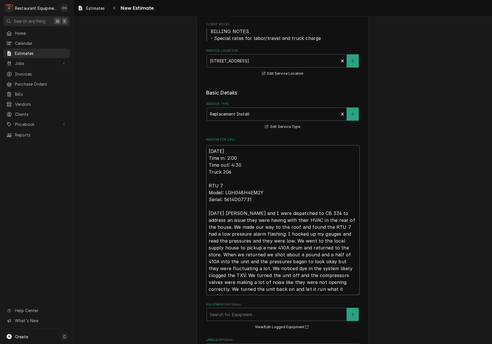
type textarea "x"
type textarea "[DATE] Time in: 2:00 Time out: 4:30 Truck 206 RTU 7 Model: LGH048H4EM2Y Serial:…"
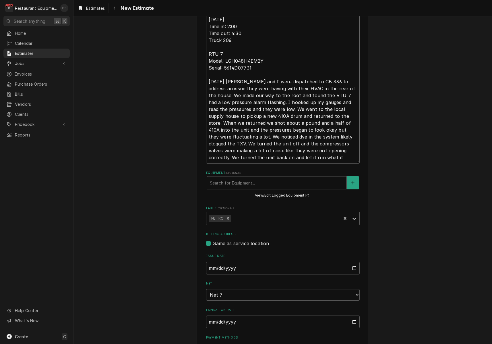
type textarea "x"
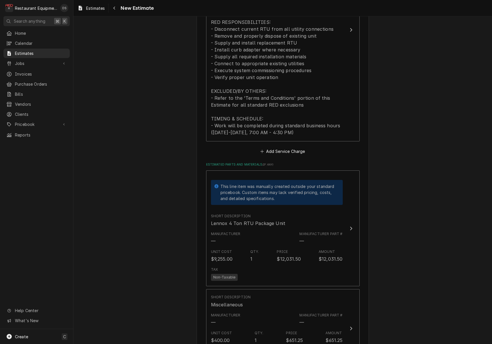
scroll to position [0, 0]
click at [280, 147] on button "Add Service Charge" at bounding box center [283, 151] width 47 height 8
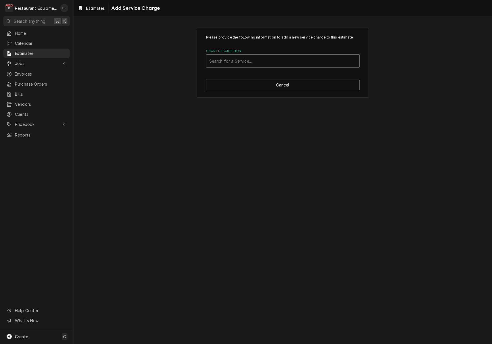
click at [242, 61] on div "Search for a Service..." at bounding box center [282, 61] width 147 height 6
type input "trave"
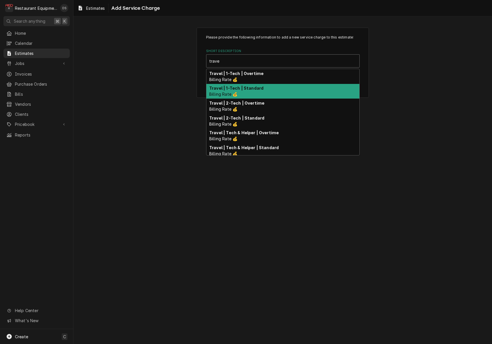
click at [241, 84] on div "Travel | 1-Tech | Standard Billing Rate 💰" at bounding box center [283, 91] width 153 height 15
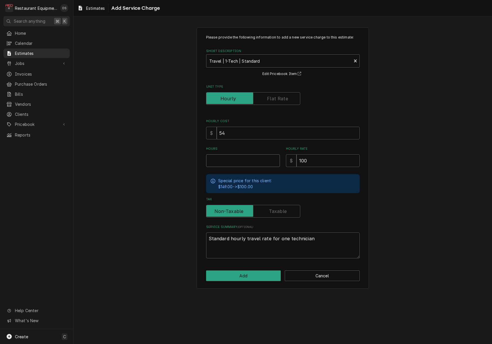
click at [246, 156] on input "Hours" at bounding box center [243, 160] width 74 height 13
type textarea "x"
type input "1"
type textarea "x"
type input "1"
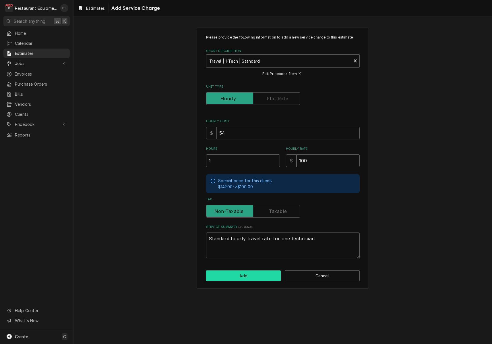
click at [258, 272] on button "Add" at bounding box center [243, 275] width 75 height 11
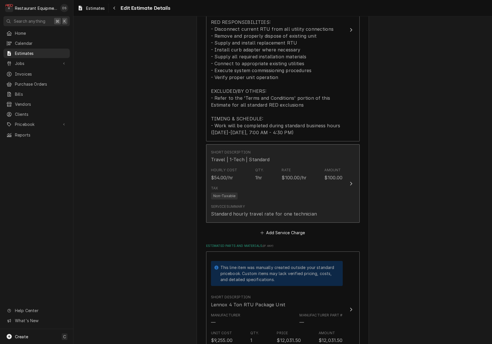
type textarea "x"
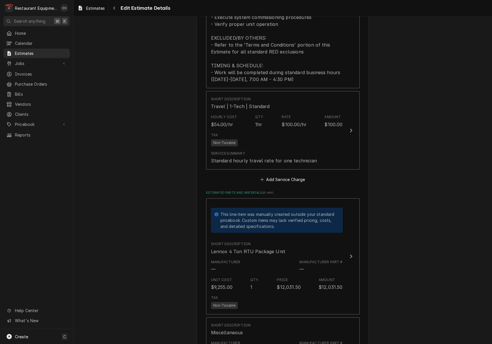
scroll to position [759, 0]
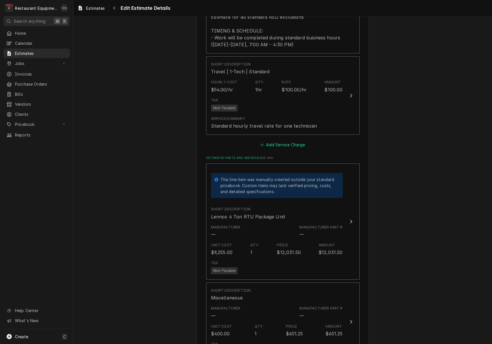
click at [275, 140] on button "Add Service Charge" at bounding box center [283, 144] width 47 height 8
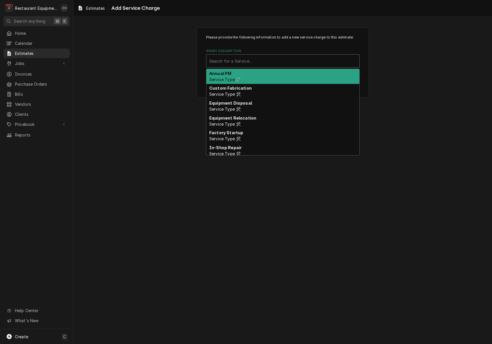
click at [251, 57] on div "Short Description" at bounding box center [282, 61] width 147 height 10
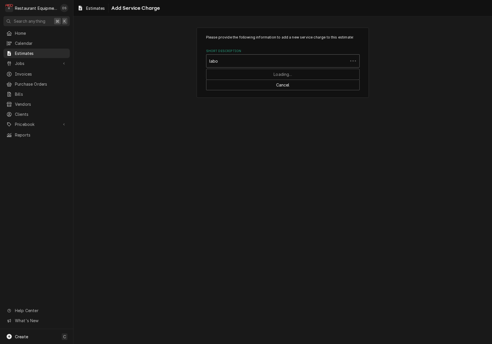
type input "labor"
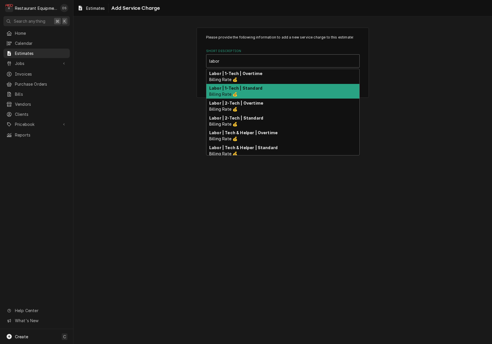
click at [251, 86] on strong "Labor | 1-Tech | Standard" at bounding box center [235, 88] width 53 height 5
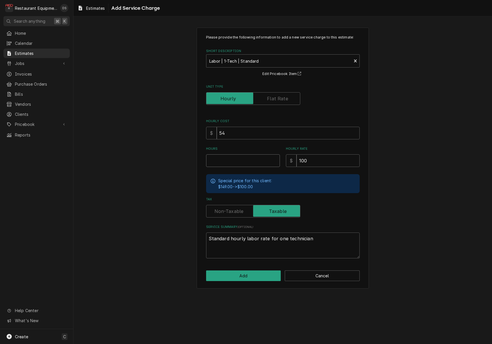
click at [247, 158] on input "Hours" at bounding box center [243, 160] width 74 height 13
type textarea "x"
type input "2"
type textarea "x"
type input "2.5"
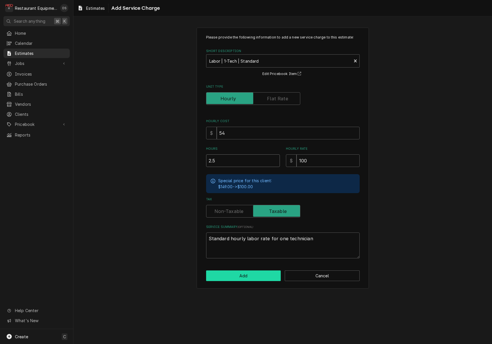
type textarea "x"
type input "2.5"
drag, startPoint x: 264, startPoint y: 280, endPoint x: 262, endPoint y: 276, distance: 4.5
click at [263, 280] on div "Please provide the following information to add a new service charge to this es…" at bounding box center [283, 158] width 172 height 261
click at [262, 276] on button "Add" at bounding box center [243, 275] width 75 height 11
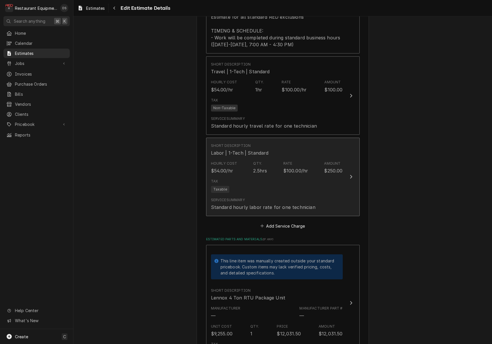
type textarea "x"
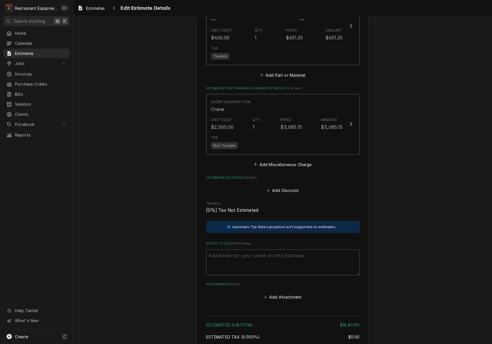
scroll to position [1140, 0]
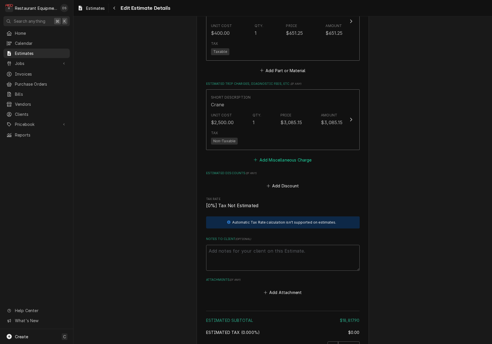
click at [284, 156] on button "Add Miscellaneous Charge" at bounding box center [283, 160] width 60 height 8
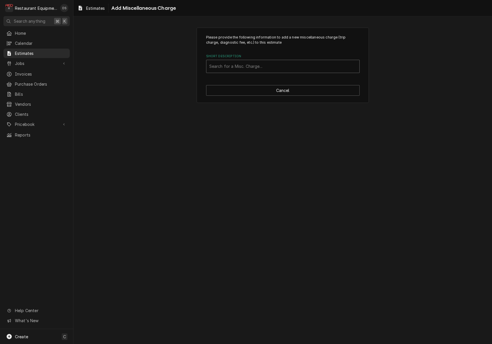
scroll to position [0, 0]
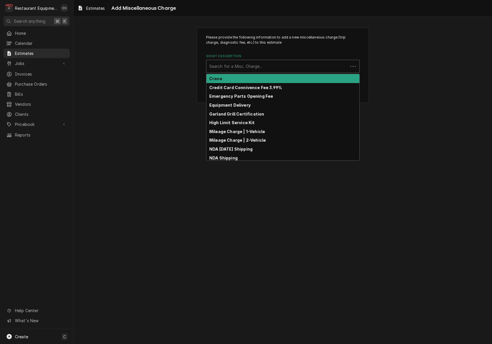
click at [249, 66] on div "Search for a Misc. Charge..." at bounding box center [277, 66] width 136 height 6
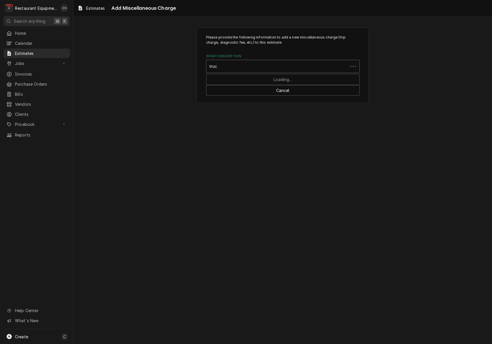
type input "truck"
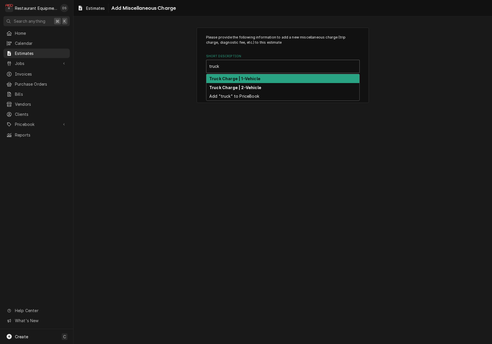
click at [239, 78] on strong "Truck Charge | 1-Vehicle" at bounding box center [234, 78] width 51 height 5
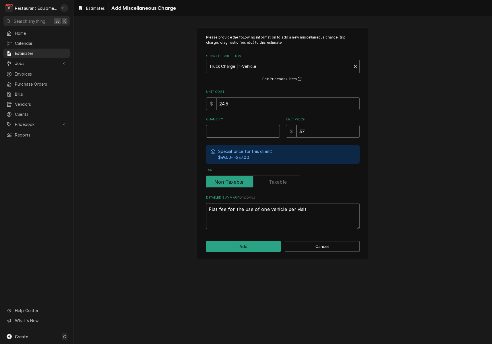
click at [238, 127] on input "Quantity" at bounding box center [243, 131] width 74 height 13
type textarea "x"
type input "1"
type textarea "x"
type input "1"
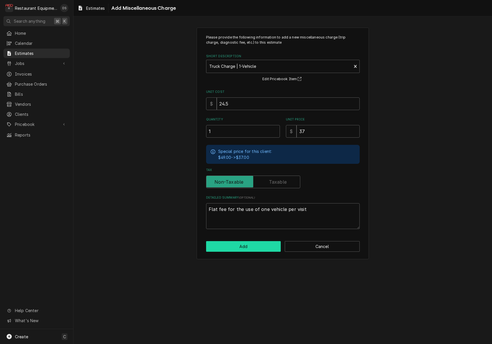
click at [251, 244] on button "Add" at bounding box center [243, 246] width 75 height 11
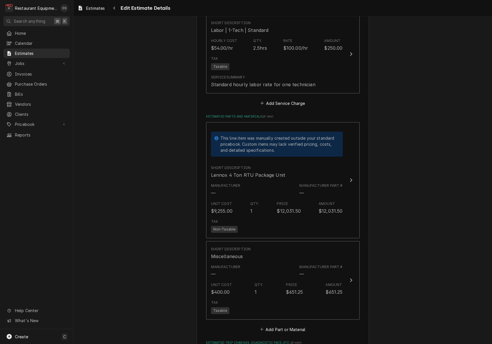
scroll to position [901, 0]
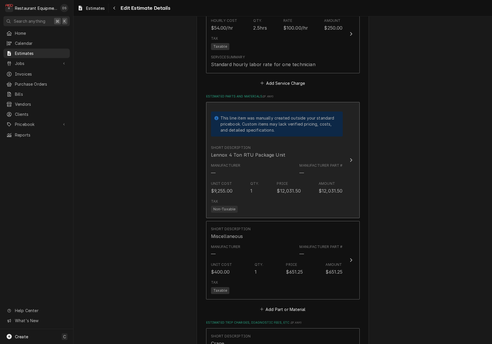
click at [340, 163] on div "Manufacturer Part # —" at bounding box center [321, 169] width 43 height 13
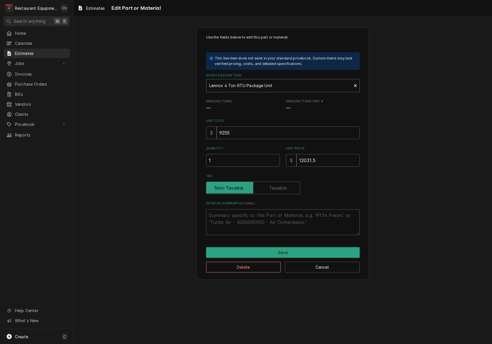
click at [231, 86] on div "Lennox 4 Ton RTU Package Unit" at bounding box center [279, 85] width 140 height 6
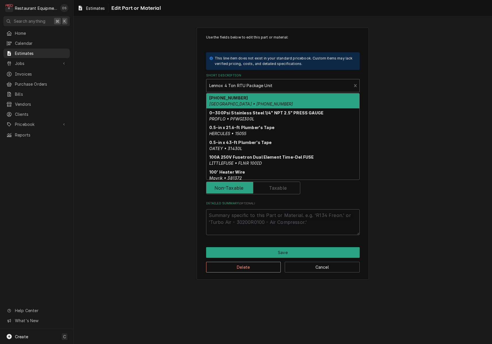
click at [433, 101] on div "Use the fields below to edit this part or material: This line item does not exi…" at bounding box center [283, 153] width 419 height 262
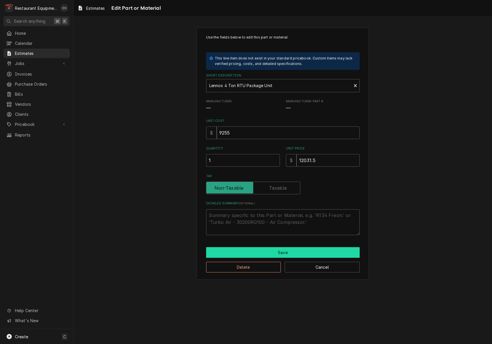
click at [315, 249] on button "Save" at bounding box center [283, 252] width 154 height 11
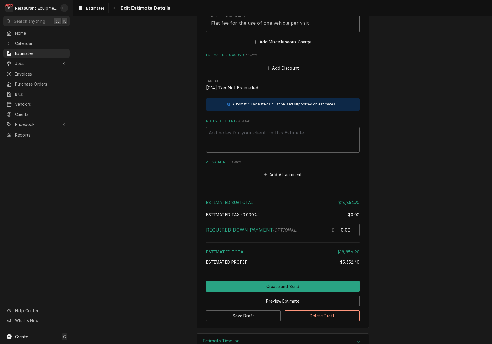
scroll to position [1339, 0]
click at [269, 296] on button "Preview Estimate" at bounding box center [283, 301] width 154 height 11
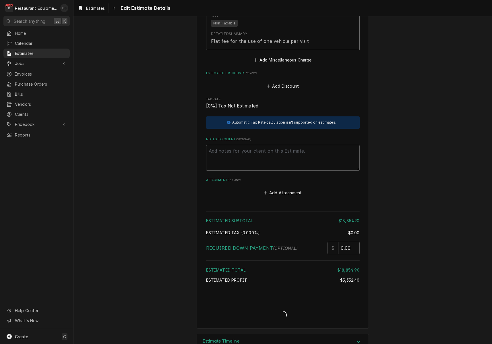
type textarea "x"
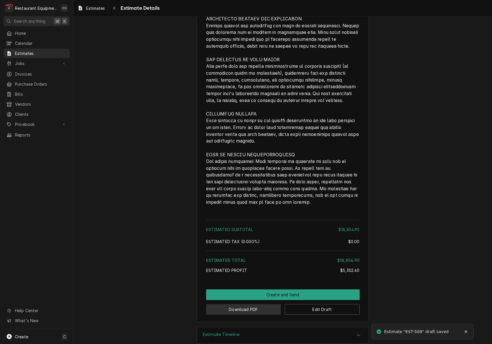
scroll to position [1212, 0]
click at [258, 304] on button "Download PDF" at bounding box center [243, 309] width 75 height 11
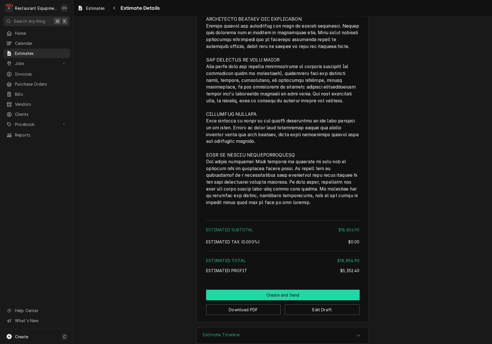
click at [289, 290] on button "Create and Send" at bounding box center [283, 295] width 154 height 11
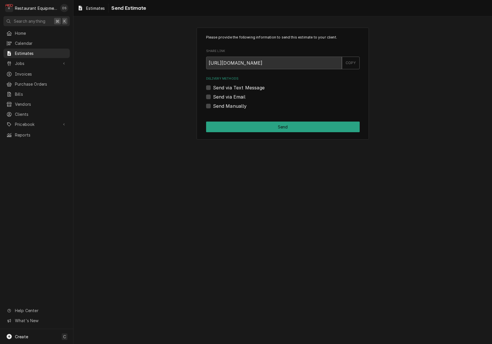
click at [213, 105] on label "Send Manually" at bounding box center [230, 106] width 34 height 7
click at [213, 105] on input "Send Manually" at bounding box center [290, 109] width 154 height 13
checkbox input "true"
click at [253, 126] on button "Send" at bounding box center [283, 127] width 154 height 11
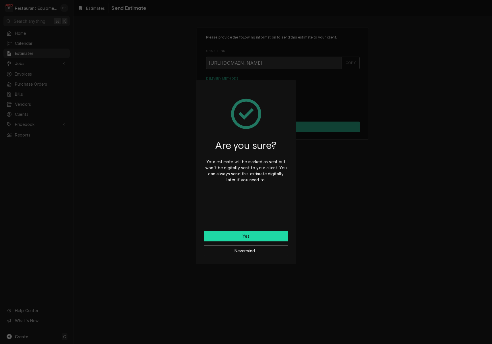
click at [244, 239] on button "Yes" at bounding box center [246, 236] width 84 height 11
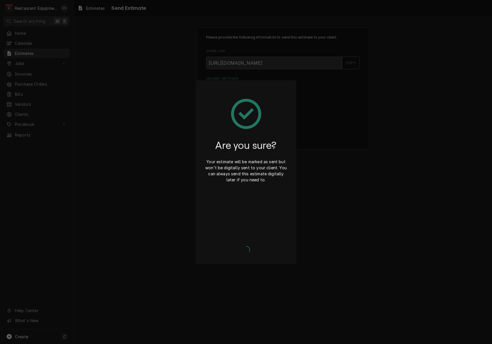
click at [244, 239] on div "Yes Nevermind..." at bounding box center [246, 244] width 84 height 24
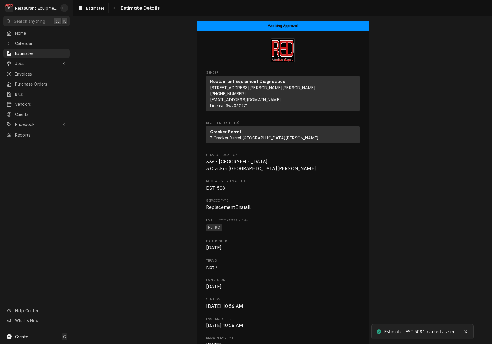
scroll to position [1, 0]
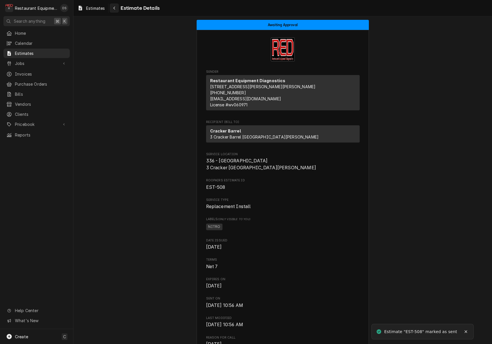
click at [116, 10] on div "Navigate back" at bounding box center [114, 8] width 6 height 6
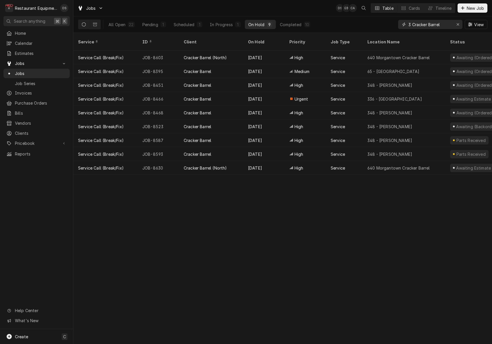
drag, startPoint x: 448, startPoint y: 25, endPoint x: 382, endPoint y: 17, distance: 66.5
click at [382, 17] on div "All Open 22 Pending 1 Scheduled 1 In Progress 1 On Hold 9 Completed 10 3 Cracke…" at bounding box center [283, 24] width 410 height 16
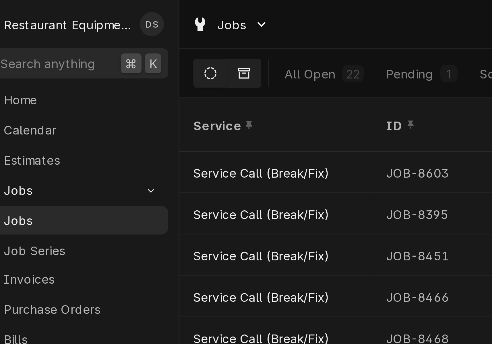
click at [90, 23] on button "Dynamic Content Wrapper" at bounding box center [95, 24] width 11 height 9
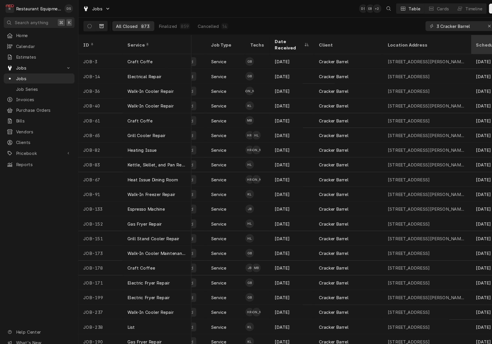
scroll to position [0, 78]
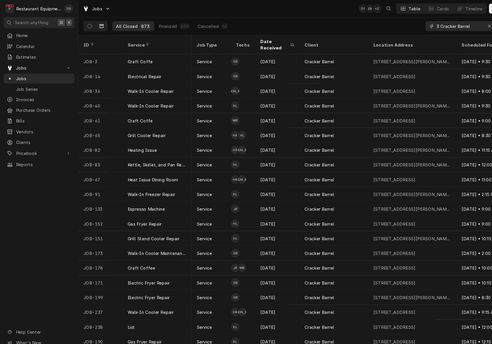
drag, startPoint x: 444, startPoint y: 26, endPoint x: 367, endPoint y: 22, distance: 76.5
click at [368, 22] on div "All Closed 873 Finalized 859 Cancelled 14 3 Cracker Barrel View" at bounding box center [283, 24] width 410 height 16
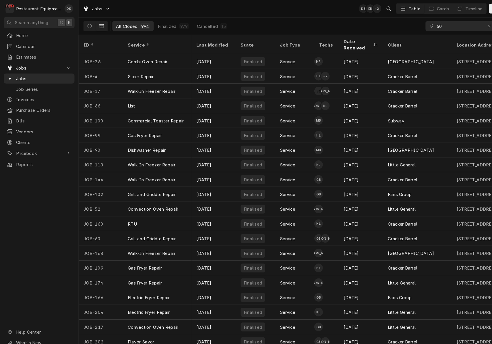
click at [93, 39] on div "ID" at bounding box center [93, 42] width 31 height 6
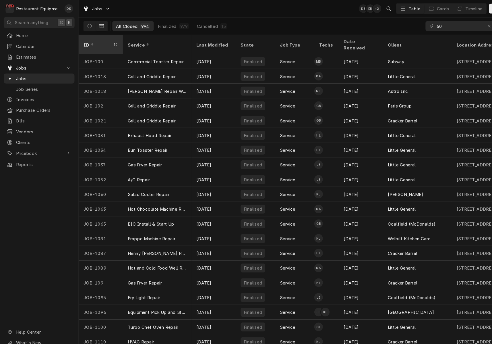
click at [99, 41] on div "ID" at bounding box center [94, 42] width 39 height 16
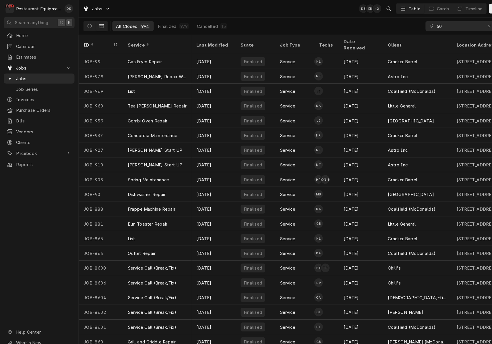
click at [337, 38] on div "Date Received" at bounding box center [337, 42] width 31 height 12
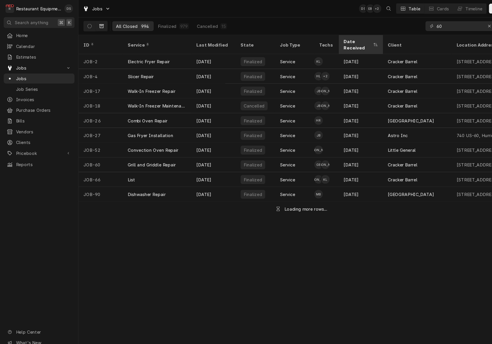
click at [338, 38] on div "Date Received" at bounding box center [335, 42] width 26 height 12
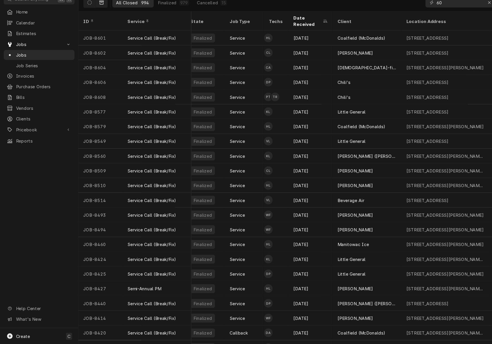
scroll to position [0, 47]
drag, startPoint x: 421, startPoint y: 4, endPoint x: 388, endPoint y: 1, distance: 32.6
click at [388, 16] on div "All Closed 994 Finalized 979 Cancelled 15 60 View" at bounding box center [283, 24] width 410 height 16
type input "[GEOGRAPHIC_DATA]"
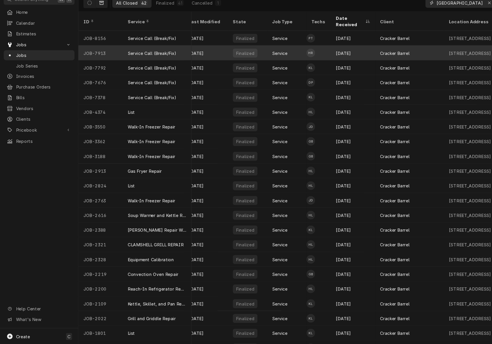
scroll to position [0, 0]
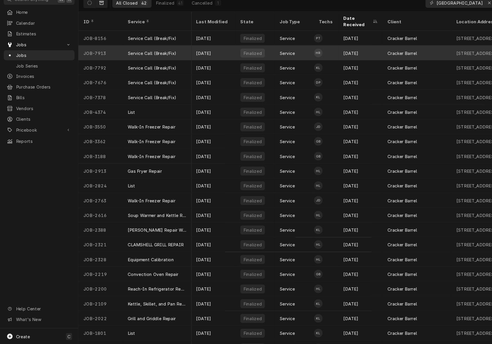
click at [411, 64] on div "Cracker Barrel" at bounding box center [390, 71] width 64 height 14
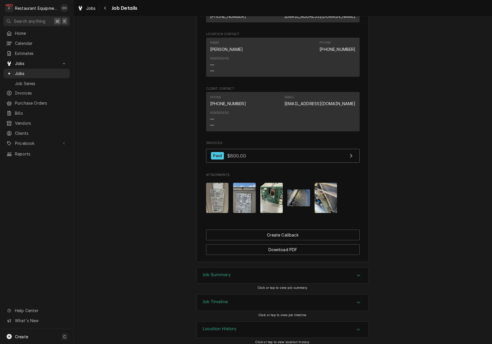
click at [220, 191] on img "Attachments" at bounding box center [217, 198] width 23 height 30
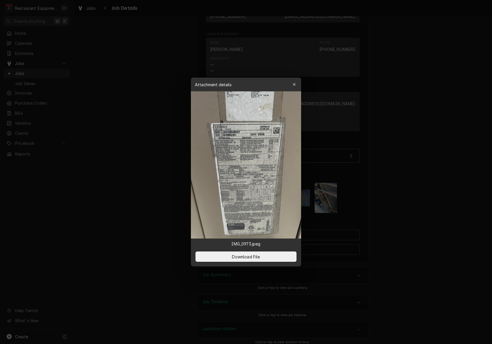
scroll to position [0, 0]
drag, startPoint x: 294, startPoint y: 84, endPoint x: 334, endPoint y: 101, distance: 44.3
click at [294, 84] on icon "button" at bounding box center [294, 84] width 3 height 4
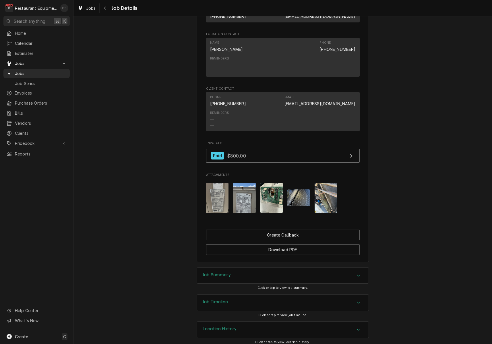
click at [281, 271] on div "Job Summary" at bounding box center [283, 275] width 172 height 16
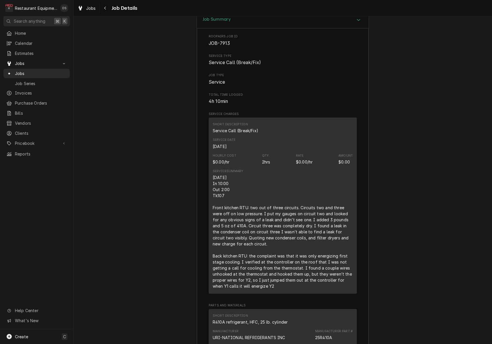
scroll to position [706, 0]
